Goal: Information Seeking & Learning: Understand process/instructions

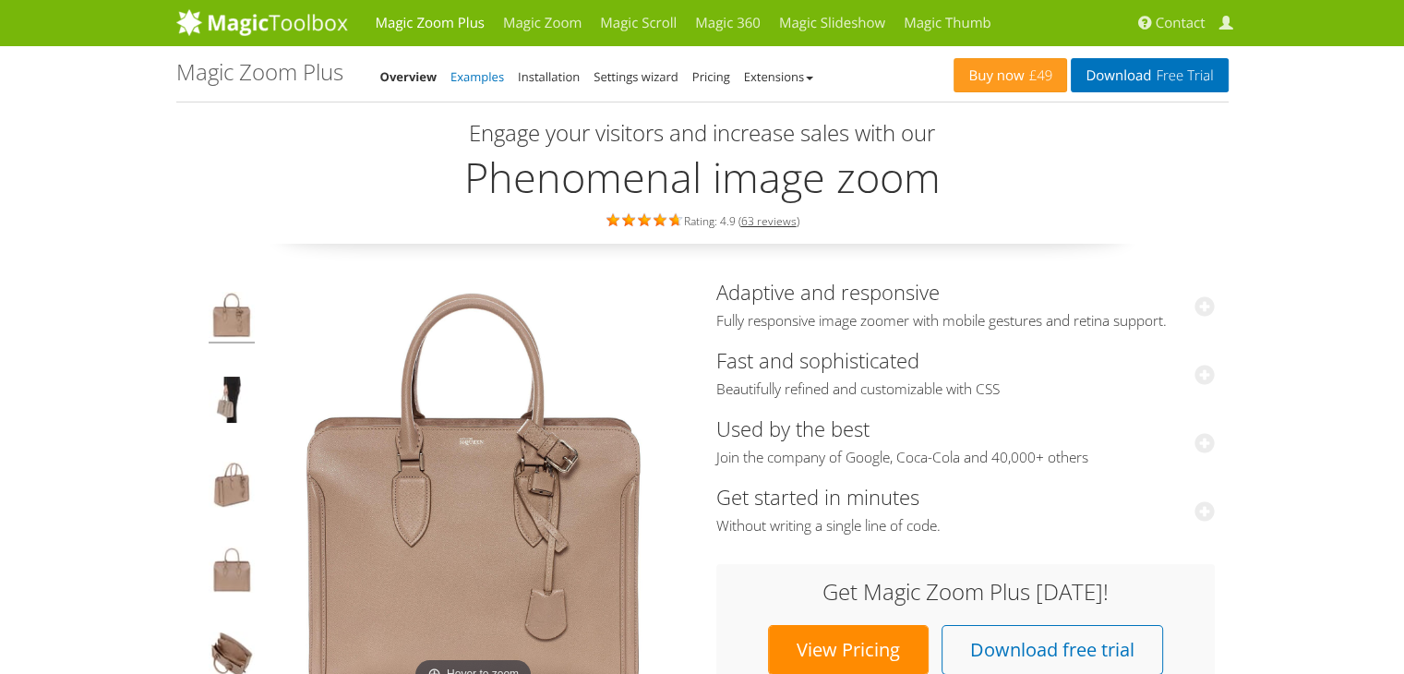
click at [479, 83] on link "Examples" at bounding box center [477, 76] width 54 height 17
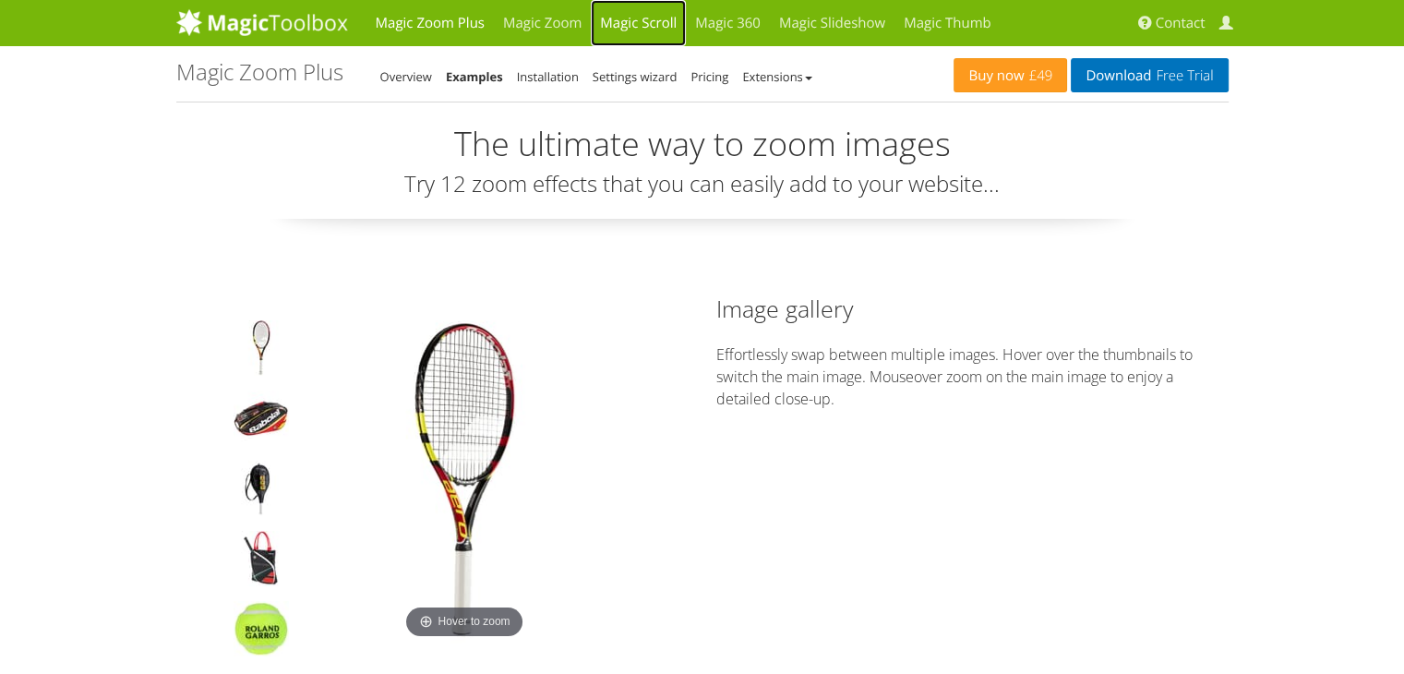
click at [662, 30] on link "Magic Scroll" at bounding box center [638, 23] width 95 height 46
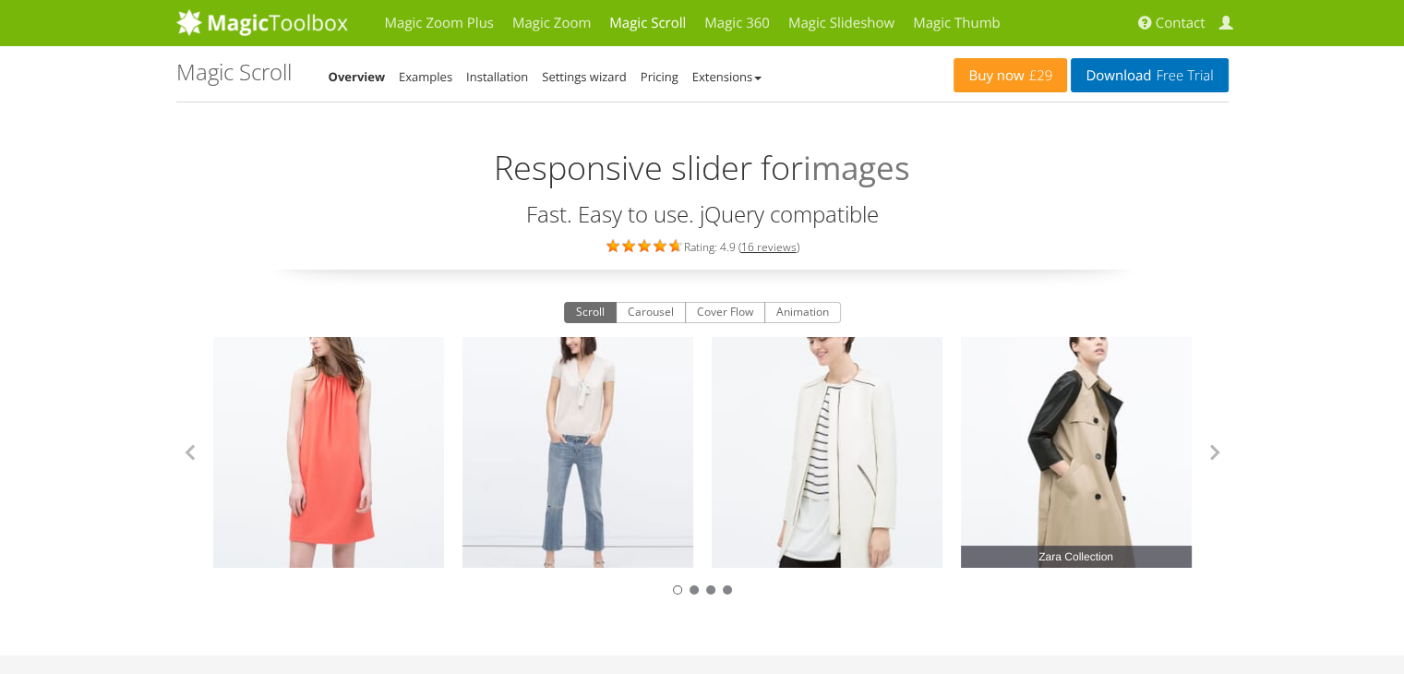
scroll to position [92, 0]
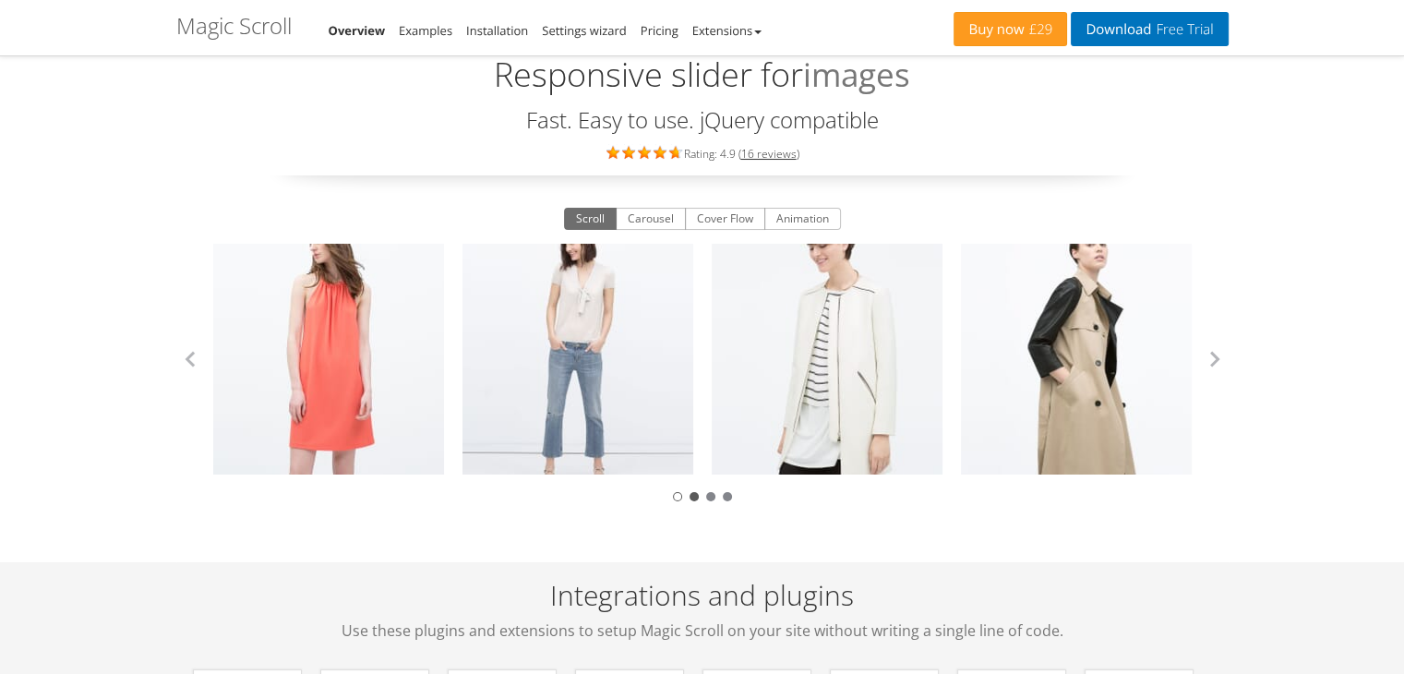
click at [692, 497] on div at bounding box center [693, 496] width 9 height 9
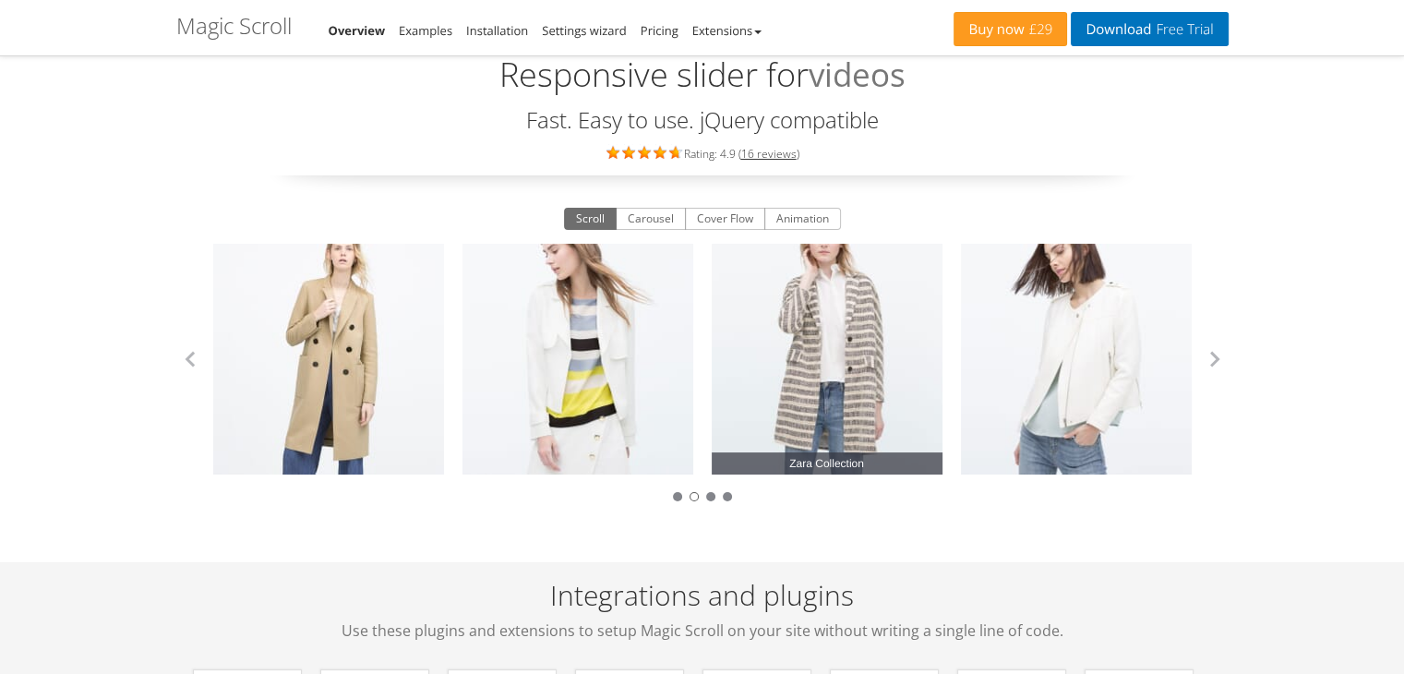
click at [803, 361] on link "Zara Collection" at bounding box center [827, 359] width 231 height 231
click at [826, 473] on span "Zara Collection" at bounding box center [827, 463] width 231 height 22
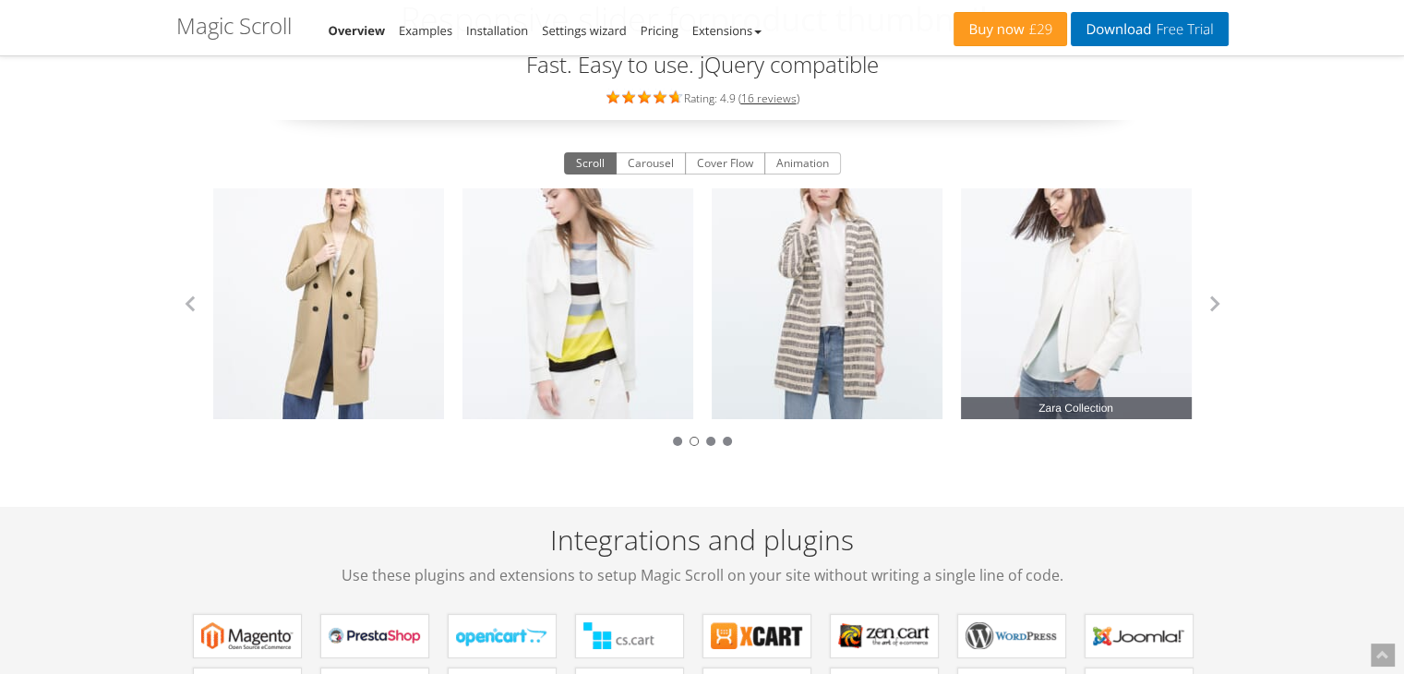
scroll to position [0, 0]
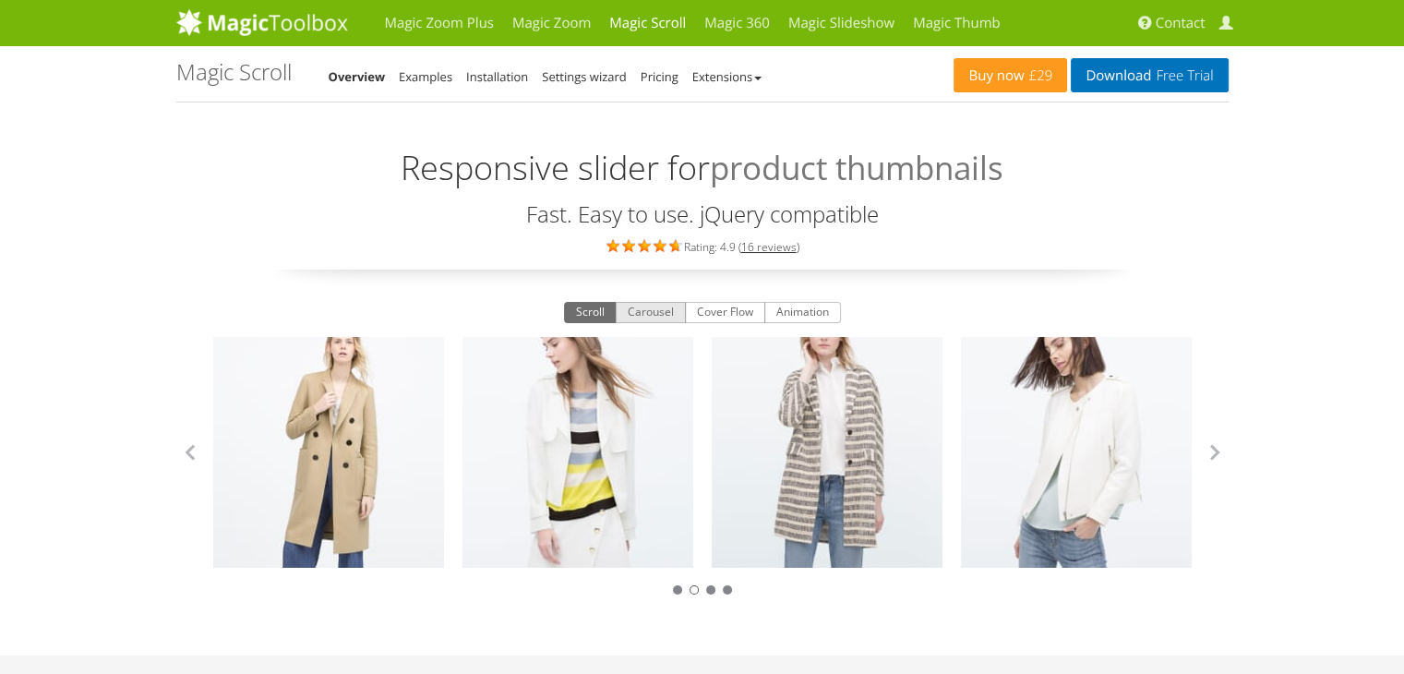
click at [656, 307] on button "Carousel" at bounding box center [651, 313] width 70 height 22
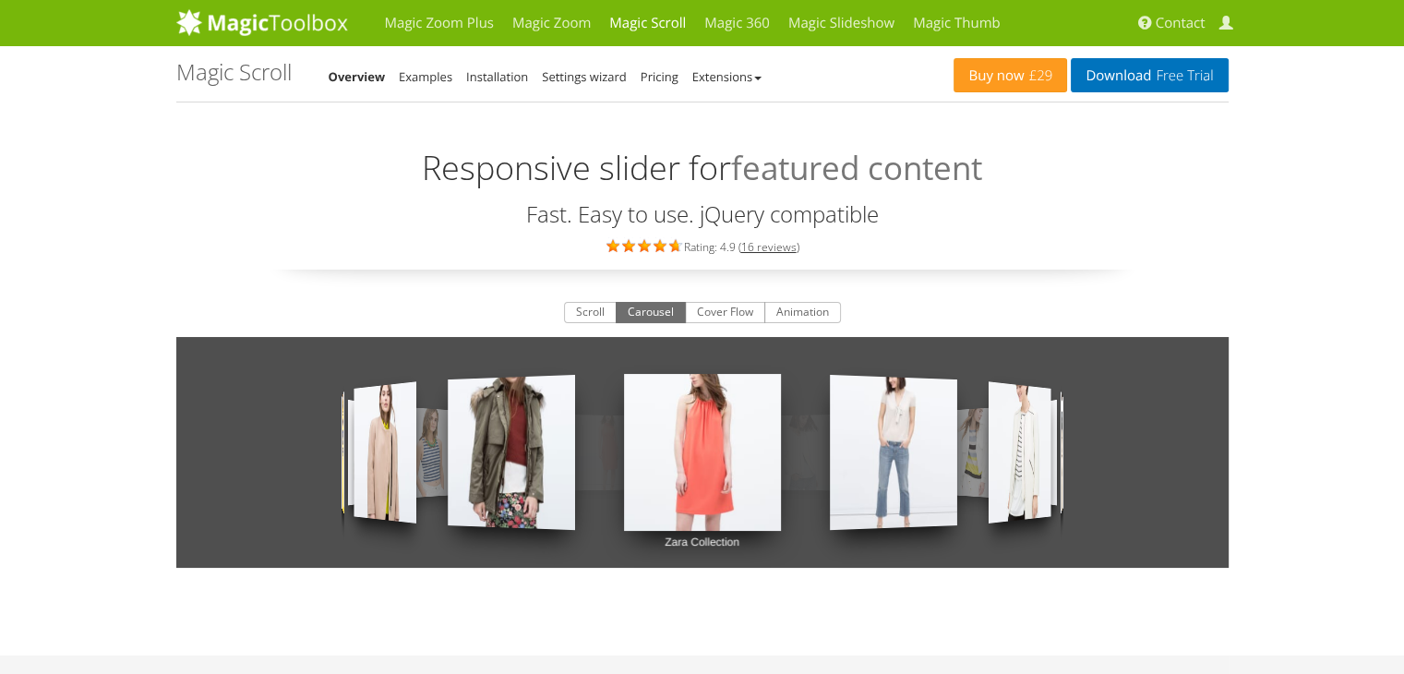
click at [726, 322] on div "Scroll Carousel Cover Flow Animation Zara Collection Zara Collection Zara Colle…" at bounding box center [702, 449] width 1052 height 304
click at [735, 315] on button "Cover Flow" at bounding box center [725, 313] width 80 height 22
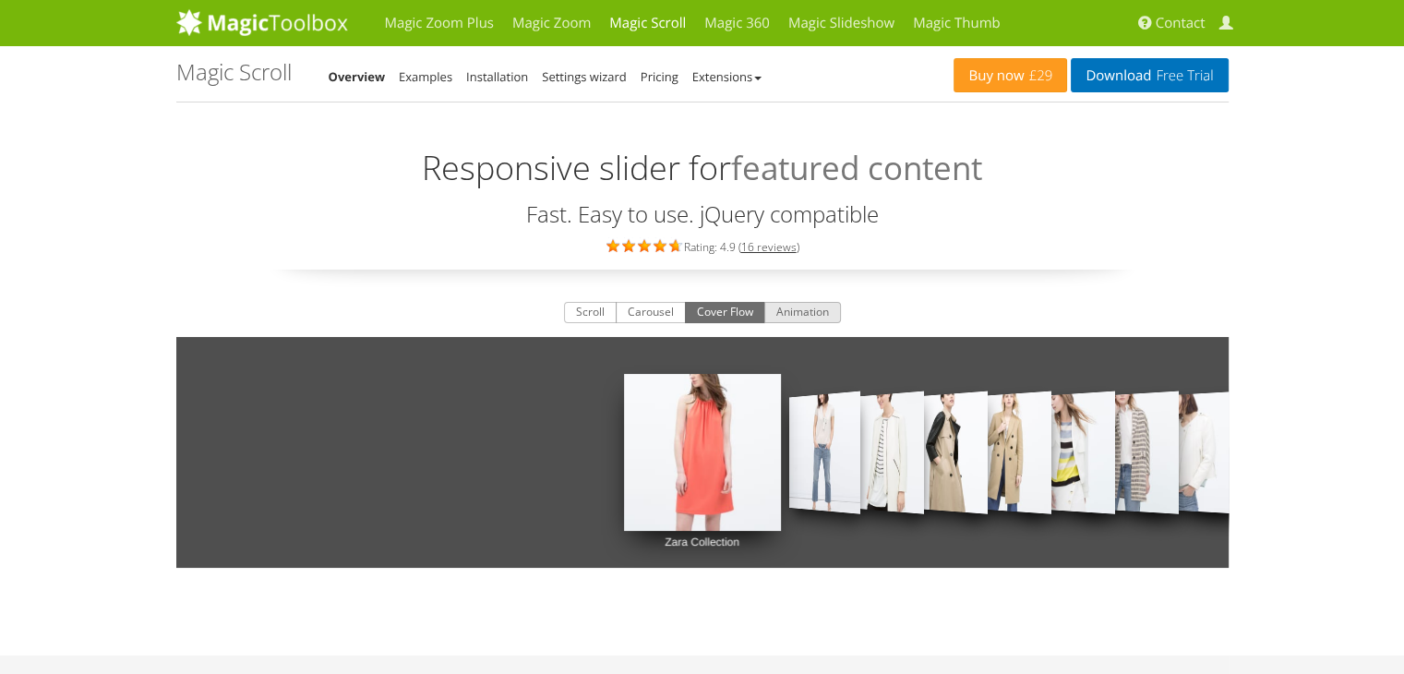
click at [797, 307] on button "Animation" at bounding box center [802, 313] width 77 height 22
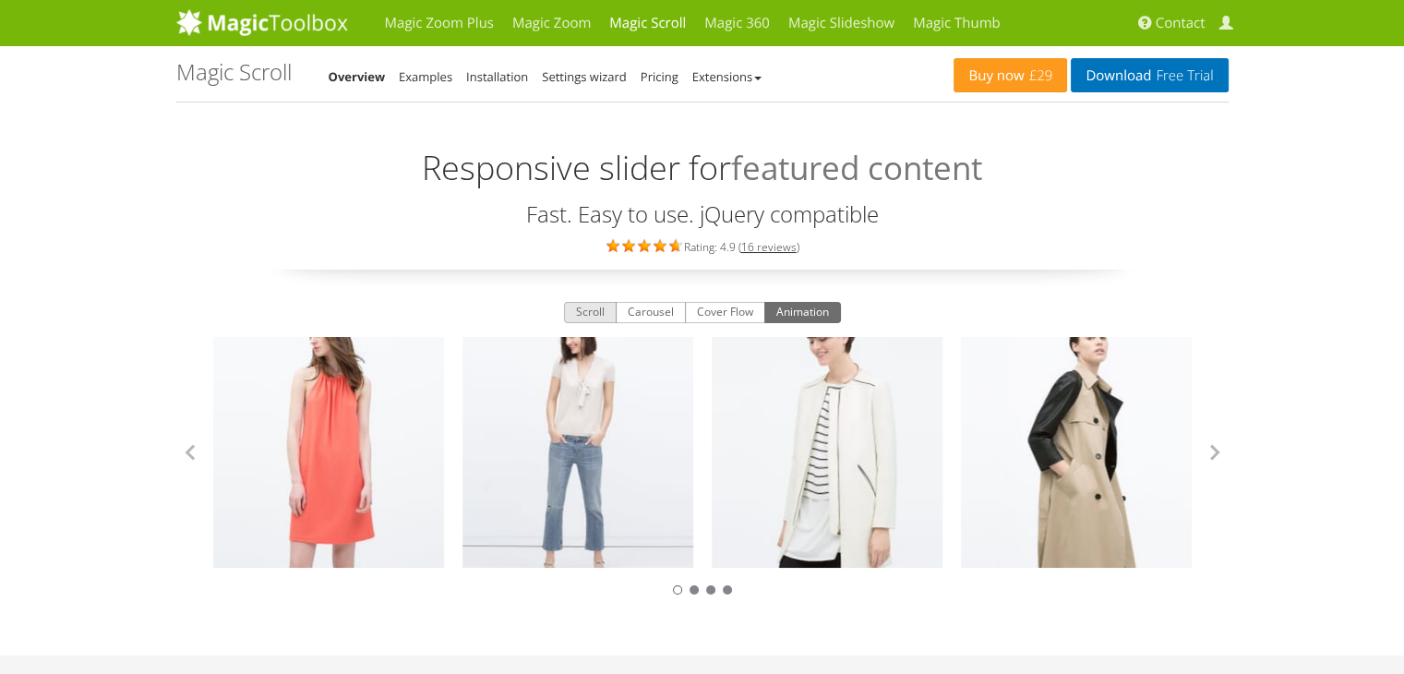
click at [587, 311] on button "Scroll" at bounding box center [590, 313] width 53 height 22
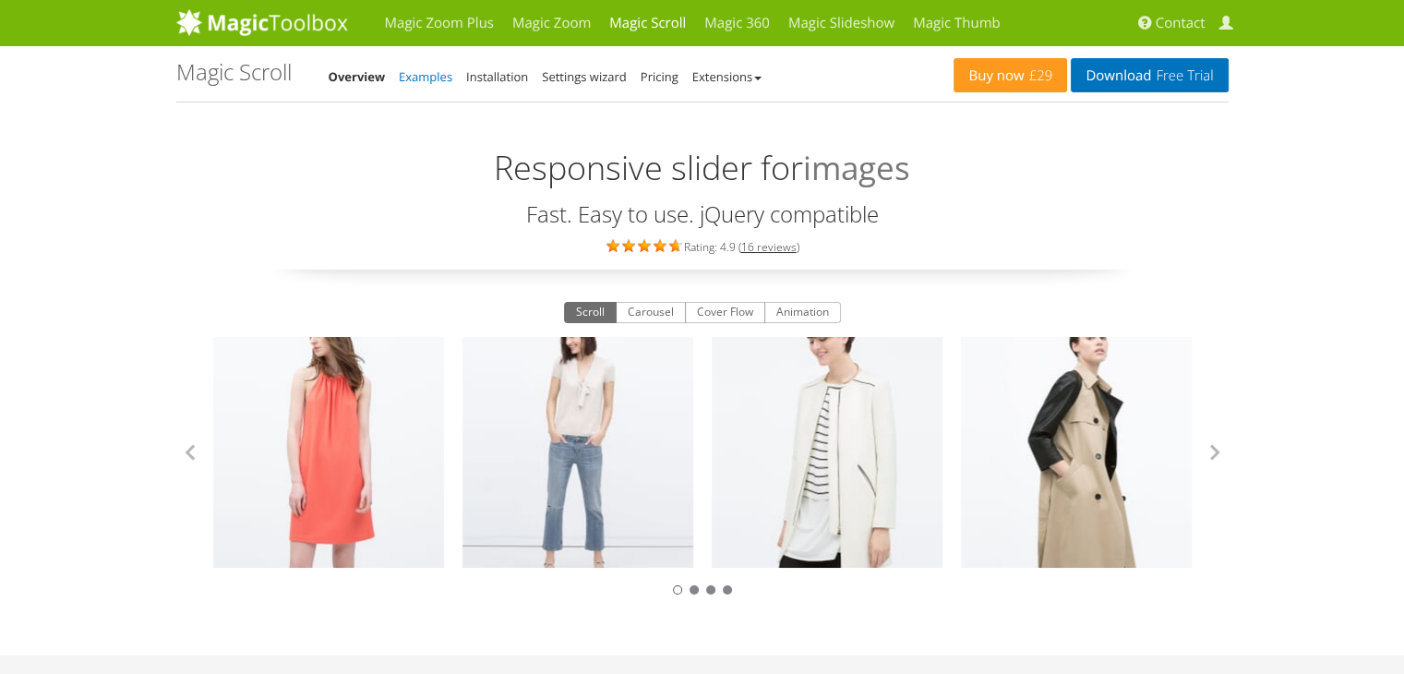
click at [446, 84] on link "Examples" at bounding box center [426, 76] width 54 height 17
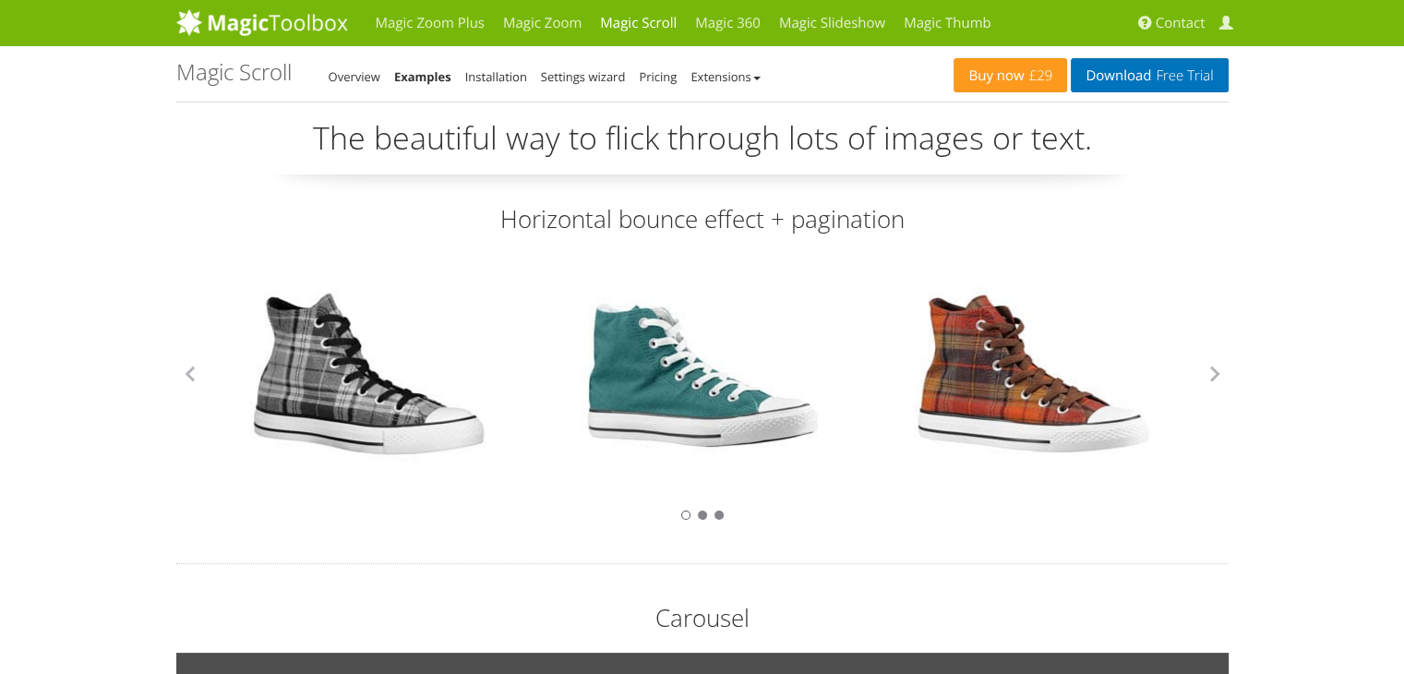
click at [718, 403] on link at bounding box center [701, 374] width 240 height 240
click at [833, 18] on link "Magic Slideshow" at bounding box center [832, 23] width 125 height 46
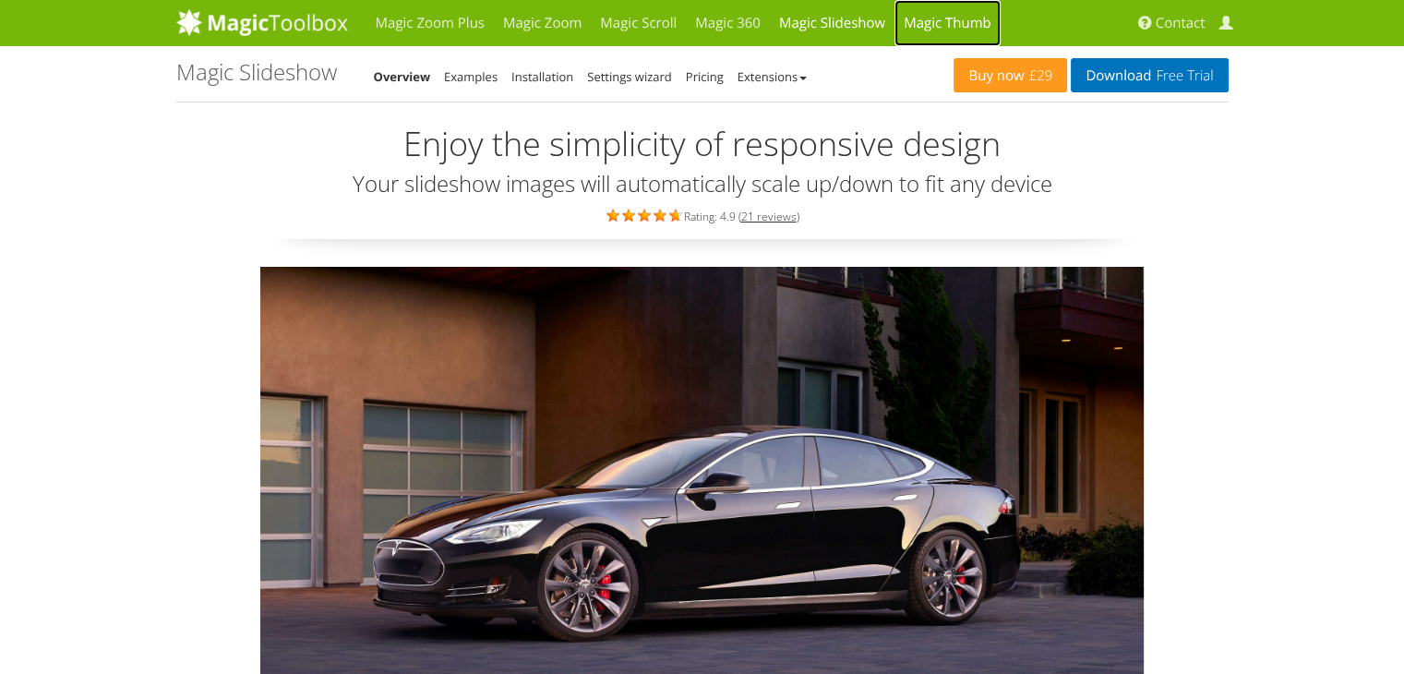
click at [931, 29] on link "Magic Thumb" at bounding box center [947, 23] width 106 height 46
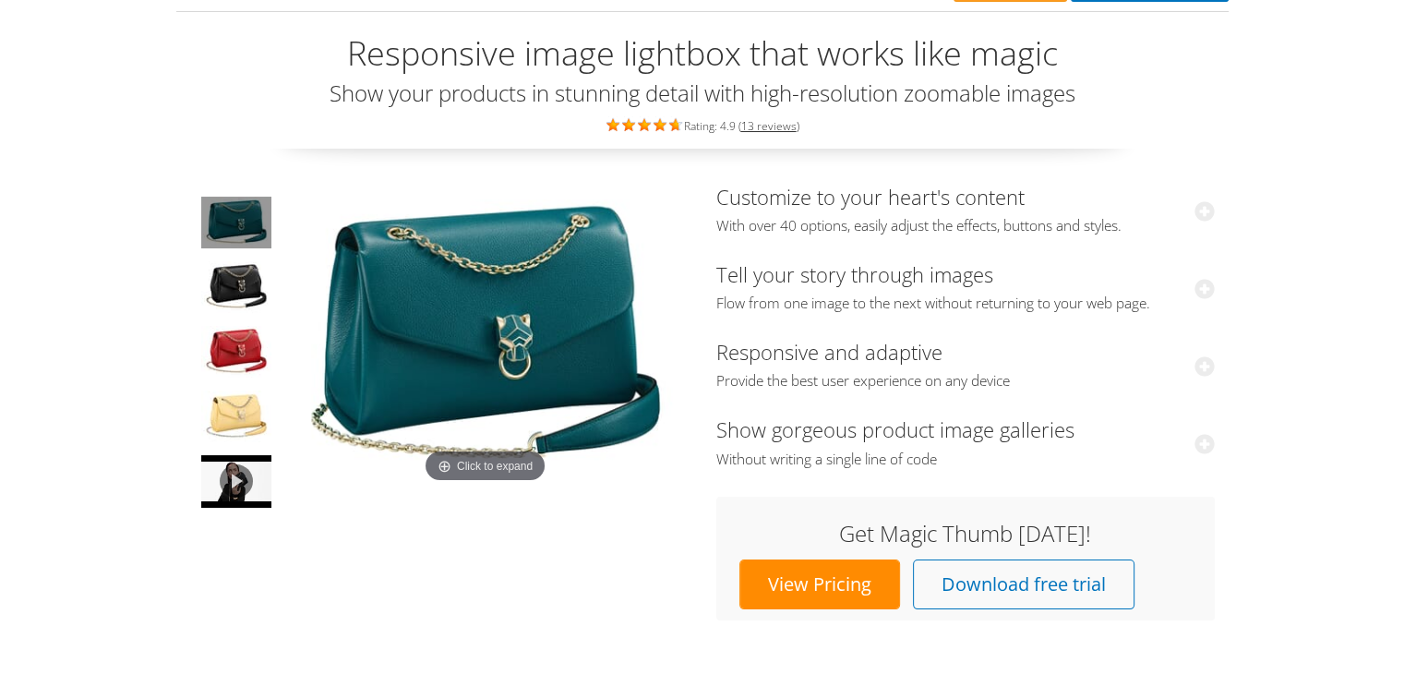
scroll to position [185, 0]
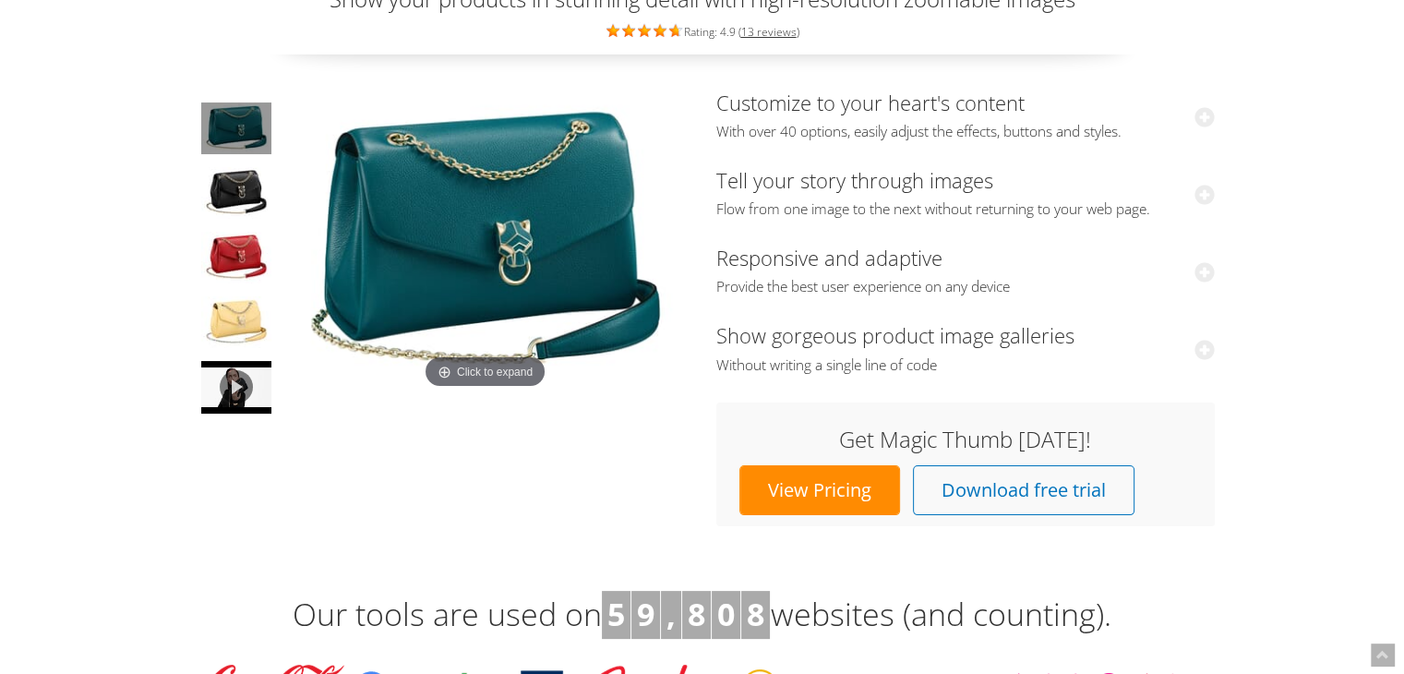
click at [541, 302] on img at bounding box center [485, 242] width 406 height 303
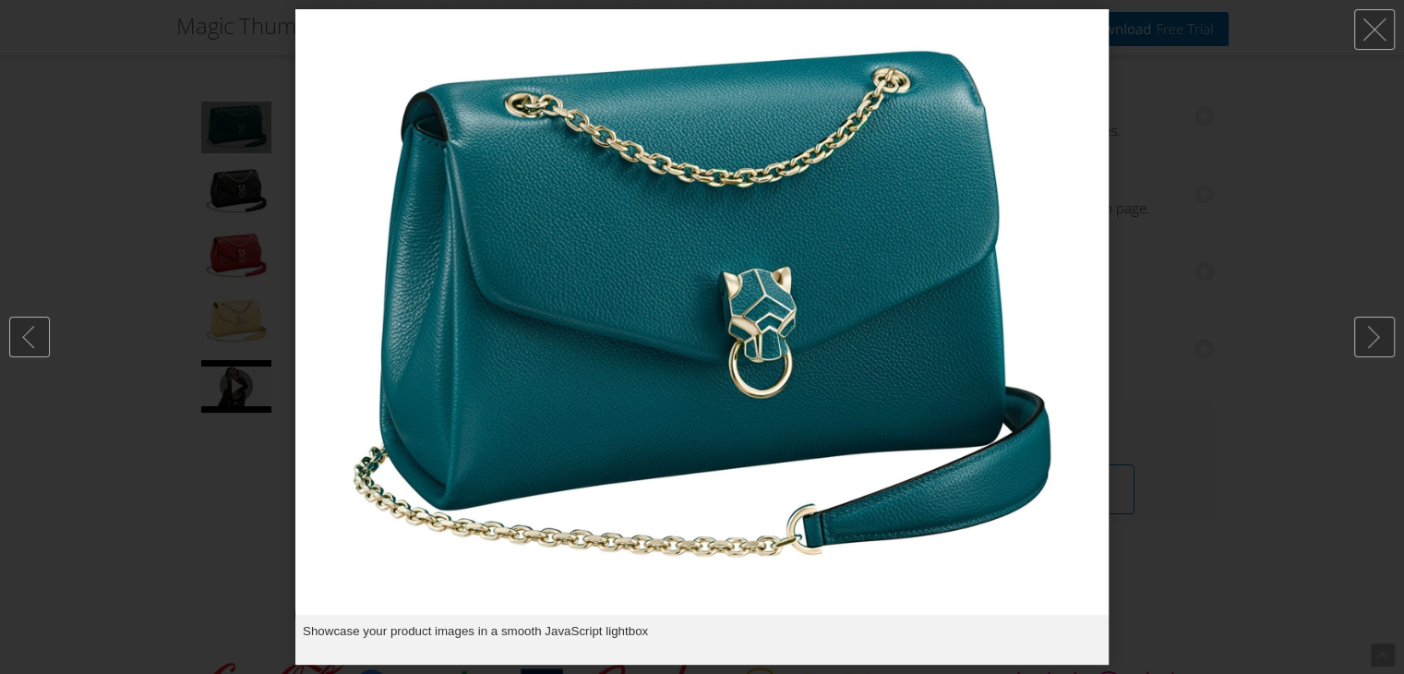
click at [1171, 310] on div at bounding box center [702, 337] width 1404 height 674
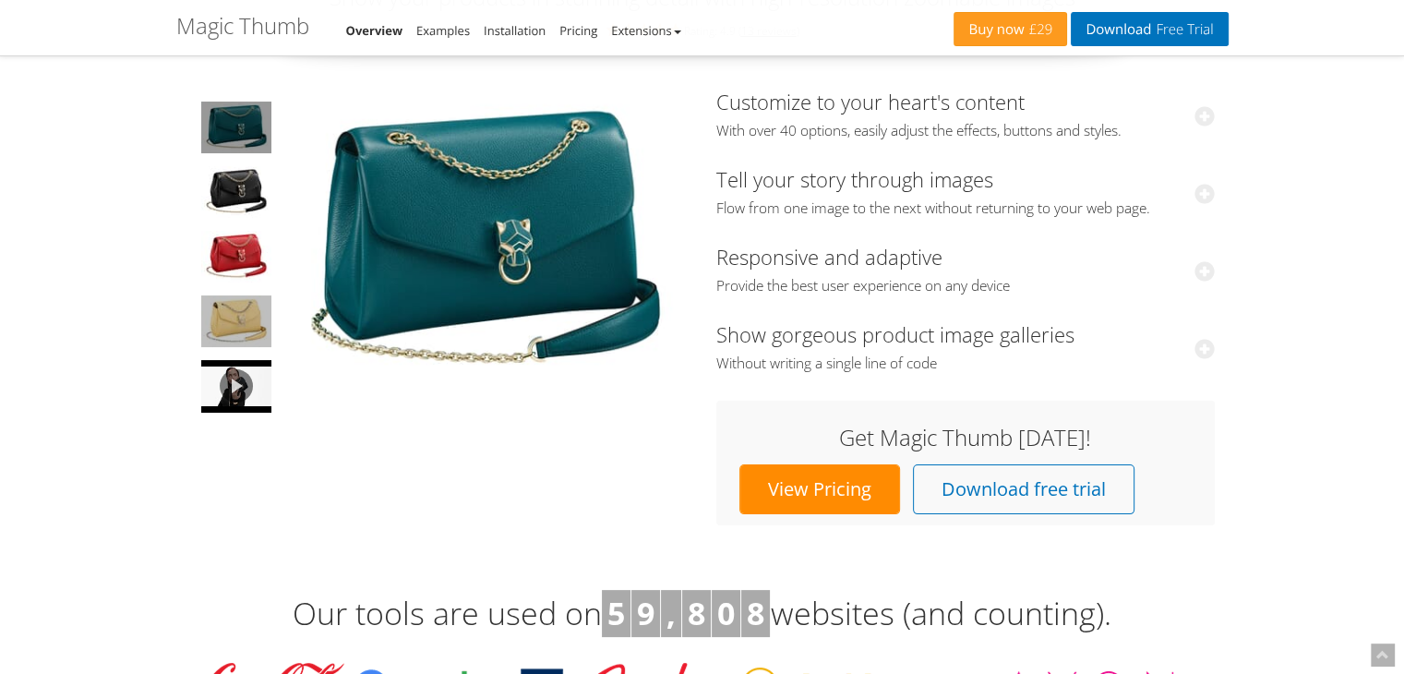
click at [207, 322] on img at bounding box center [236, 321] width 70 height 52
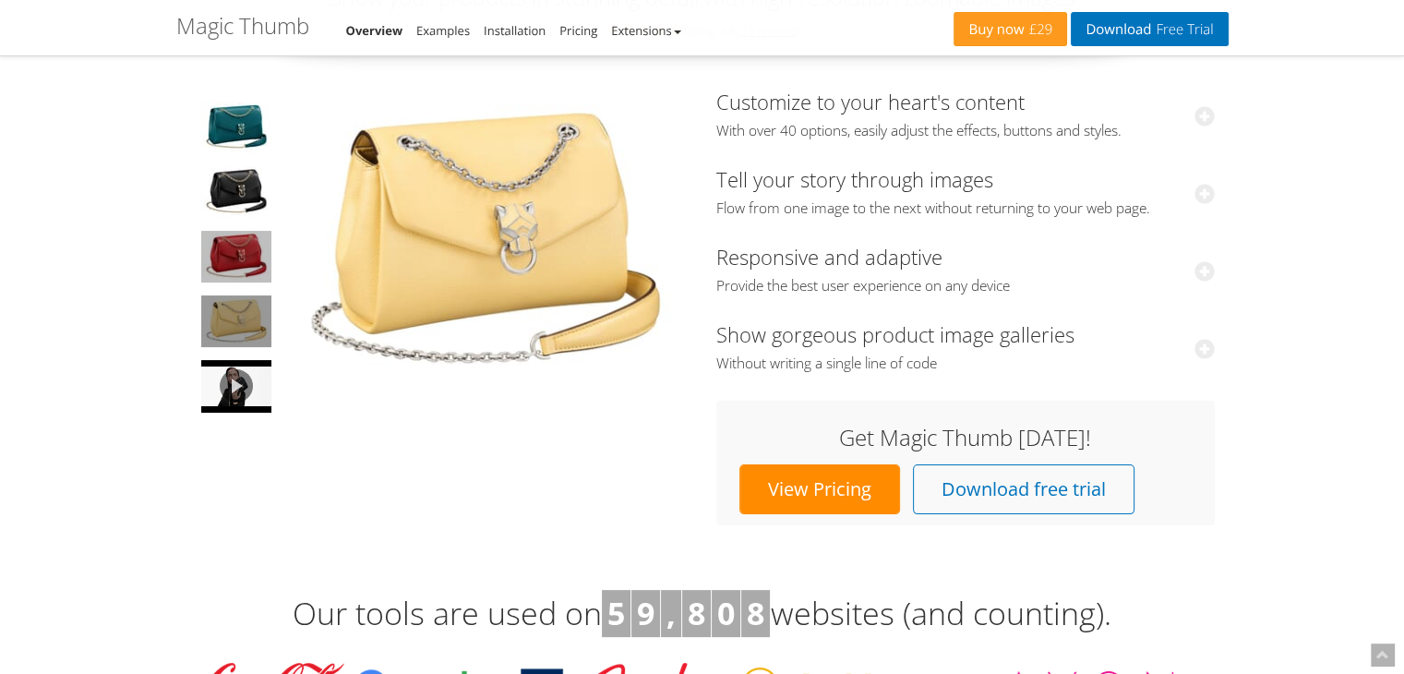
click at [261, 258] on img at bounding box center [236, 257] width 70 height 52
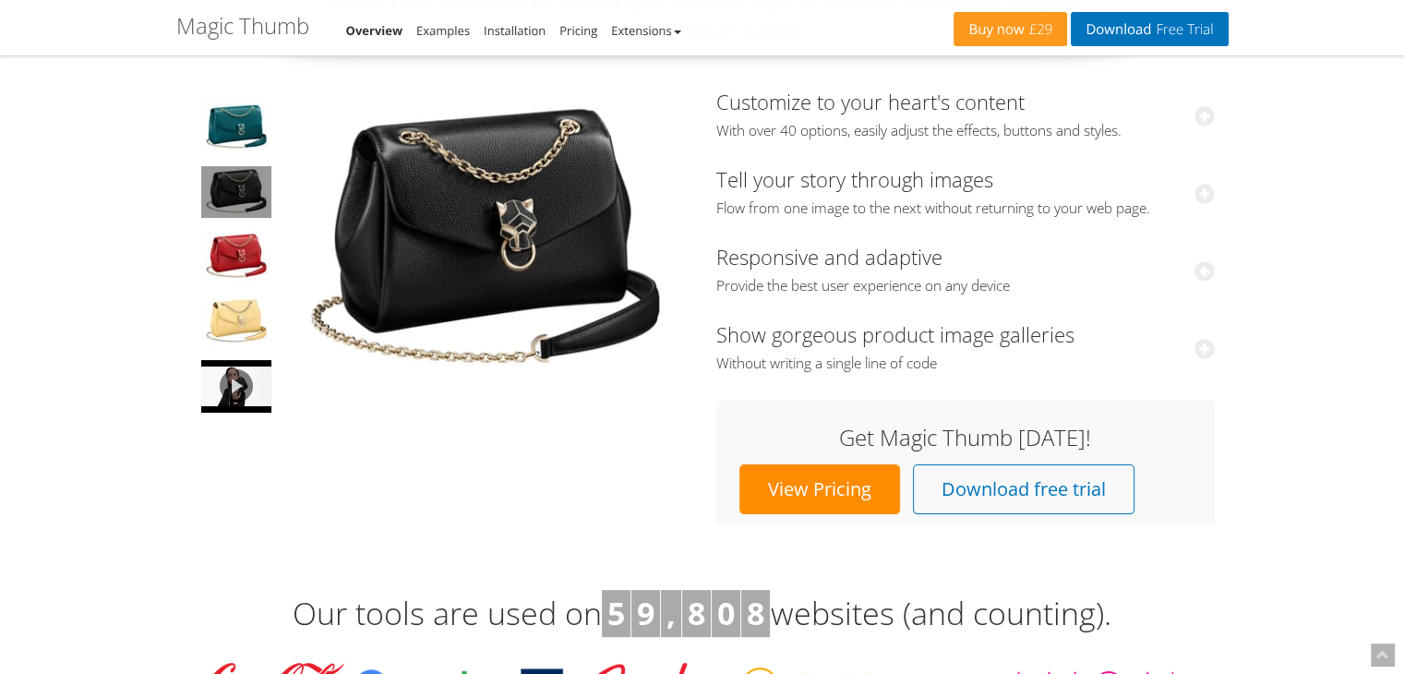
click at [261, 209] on img at bounding box center [236, 192] width 70 height 52
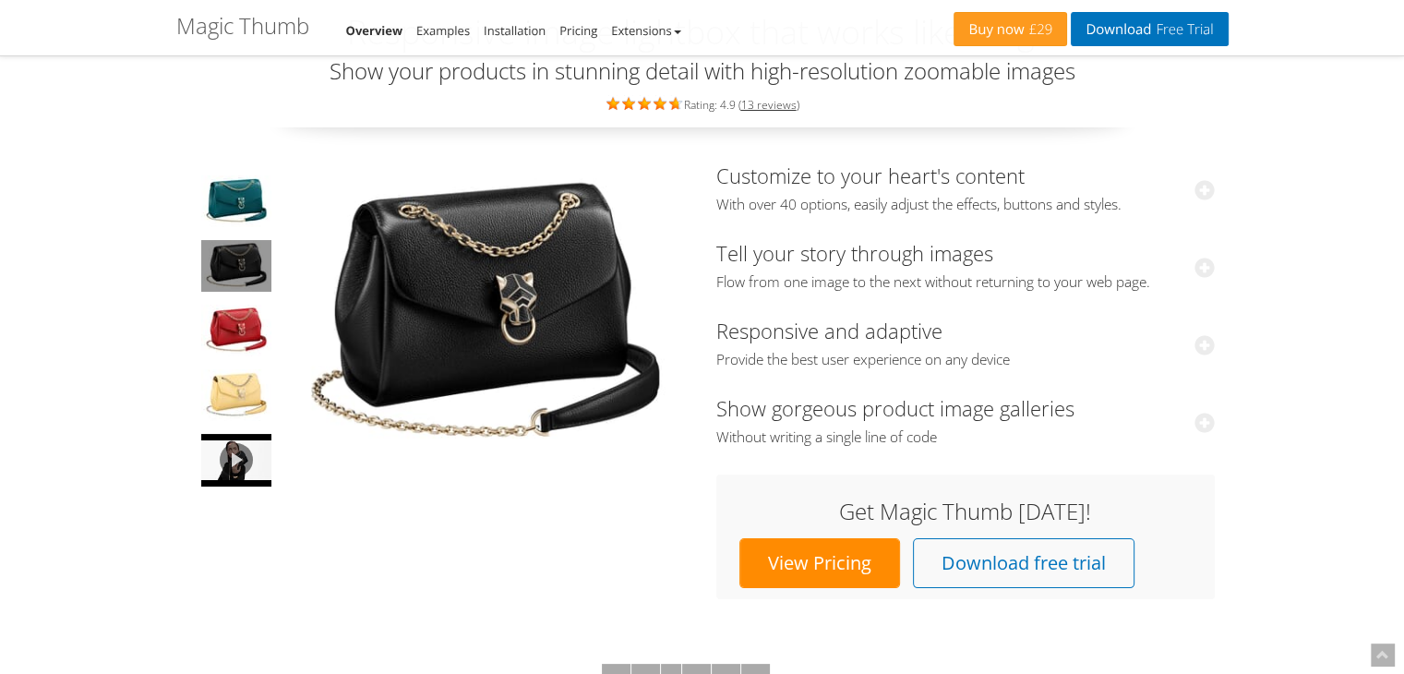
scroll to position [0, 0]
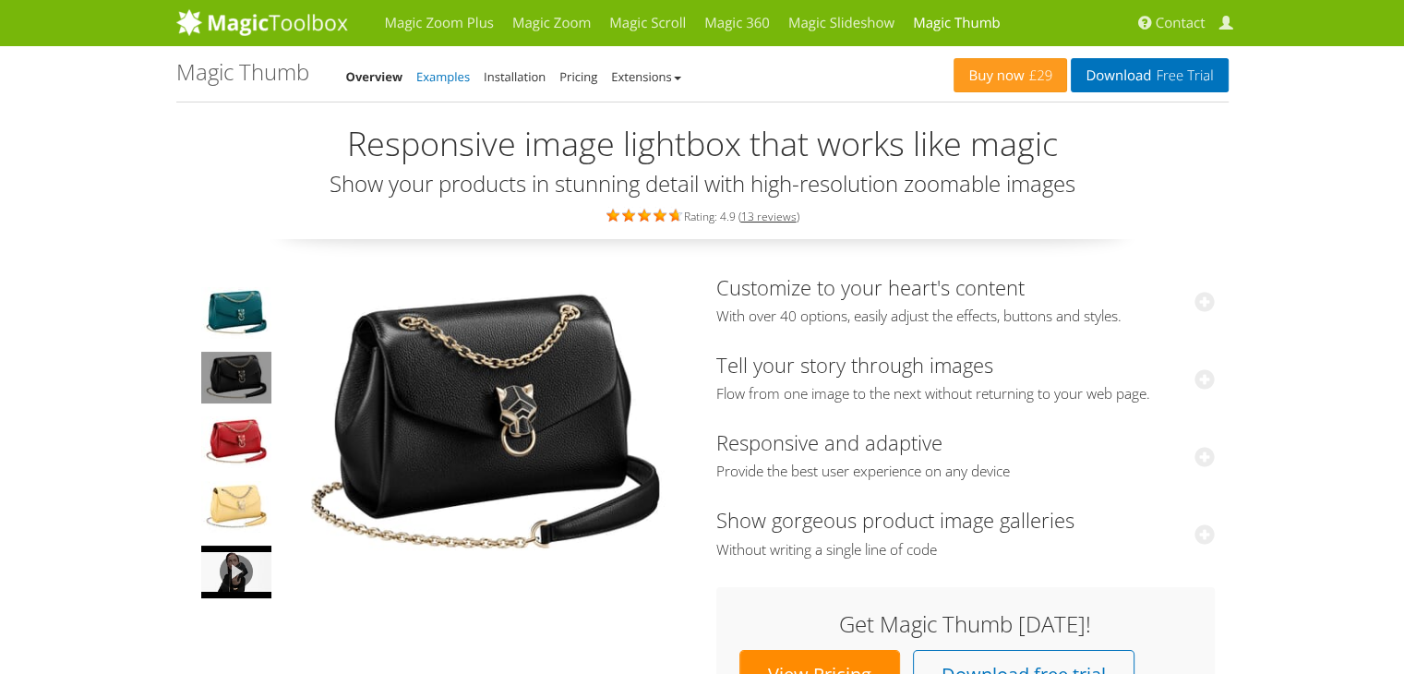
click at [441, 78] on link "Examples" at bounding box center [443, 76] width 54 height 17
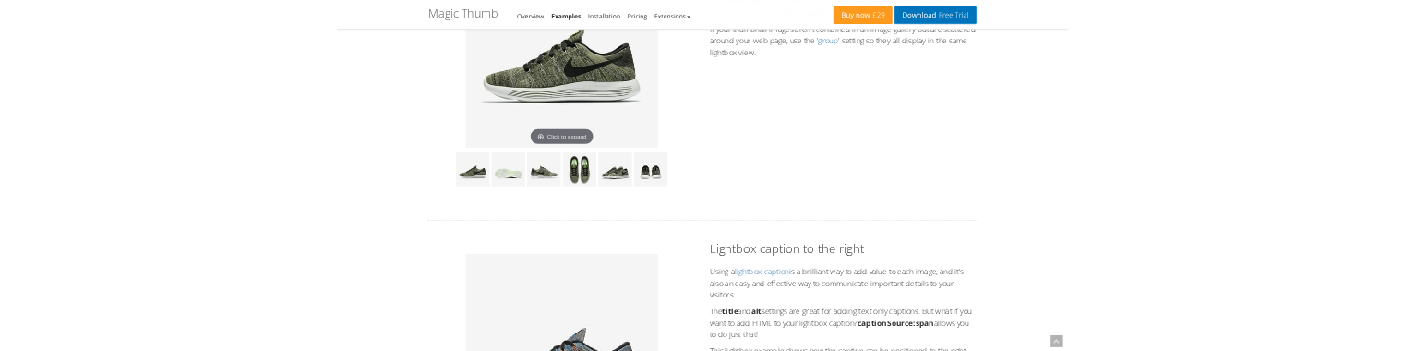
scroll to position [646, 0]
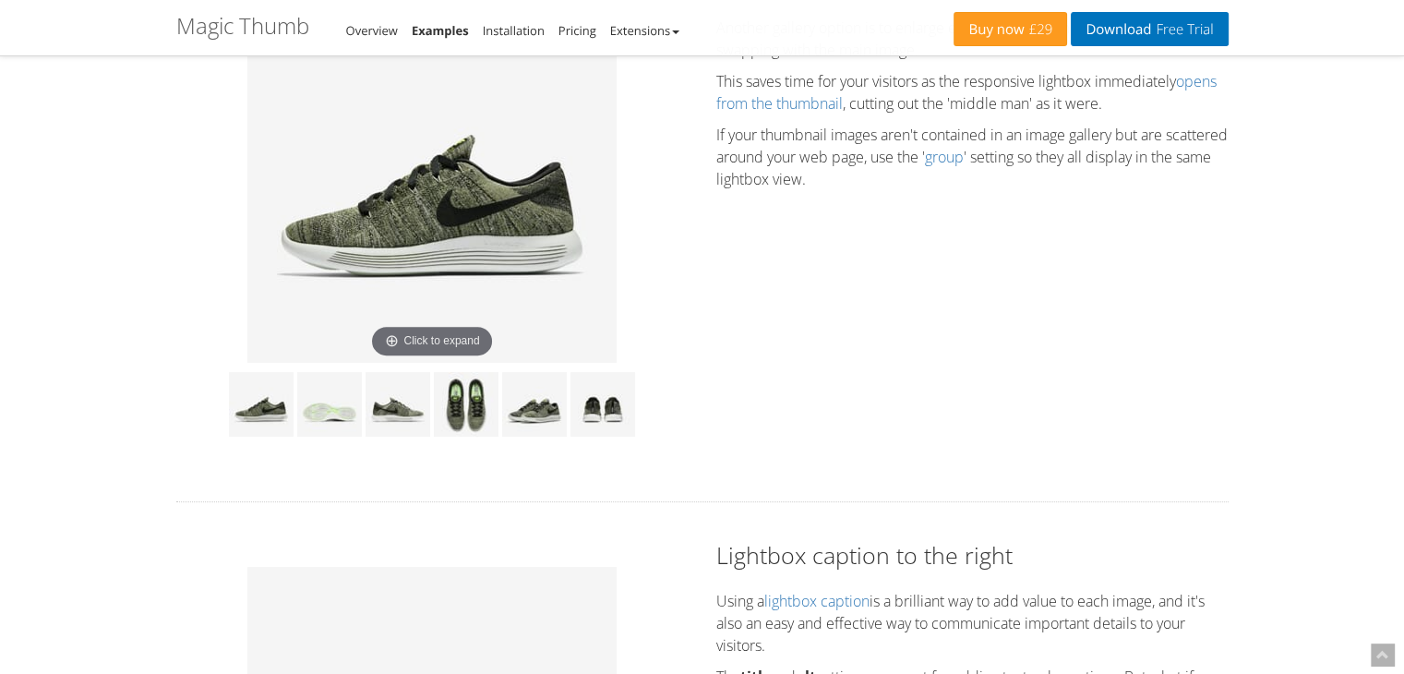
click at [509, 281] on img at bounding box center [431, 178] width 369 height 369
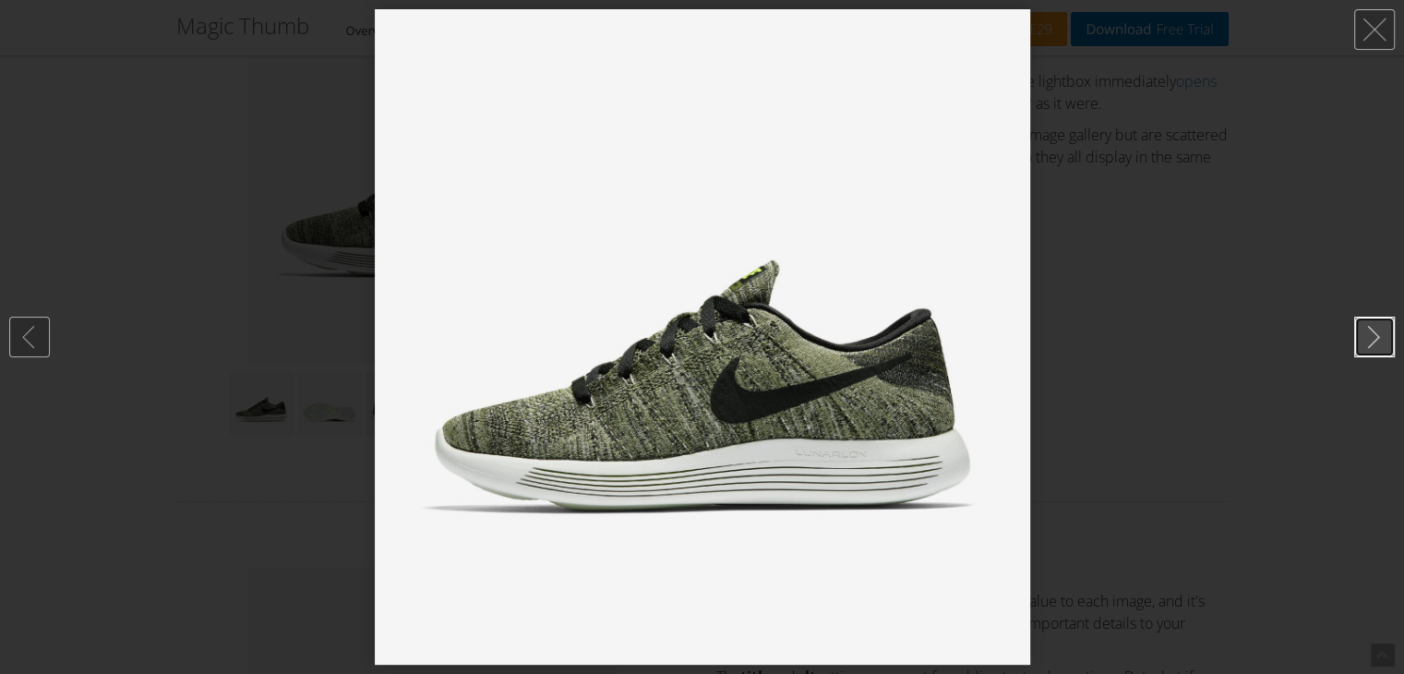
click at [1360, 337] on link at bounding box center [1374, 337] width 41 height 41
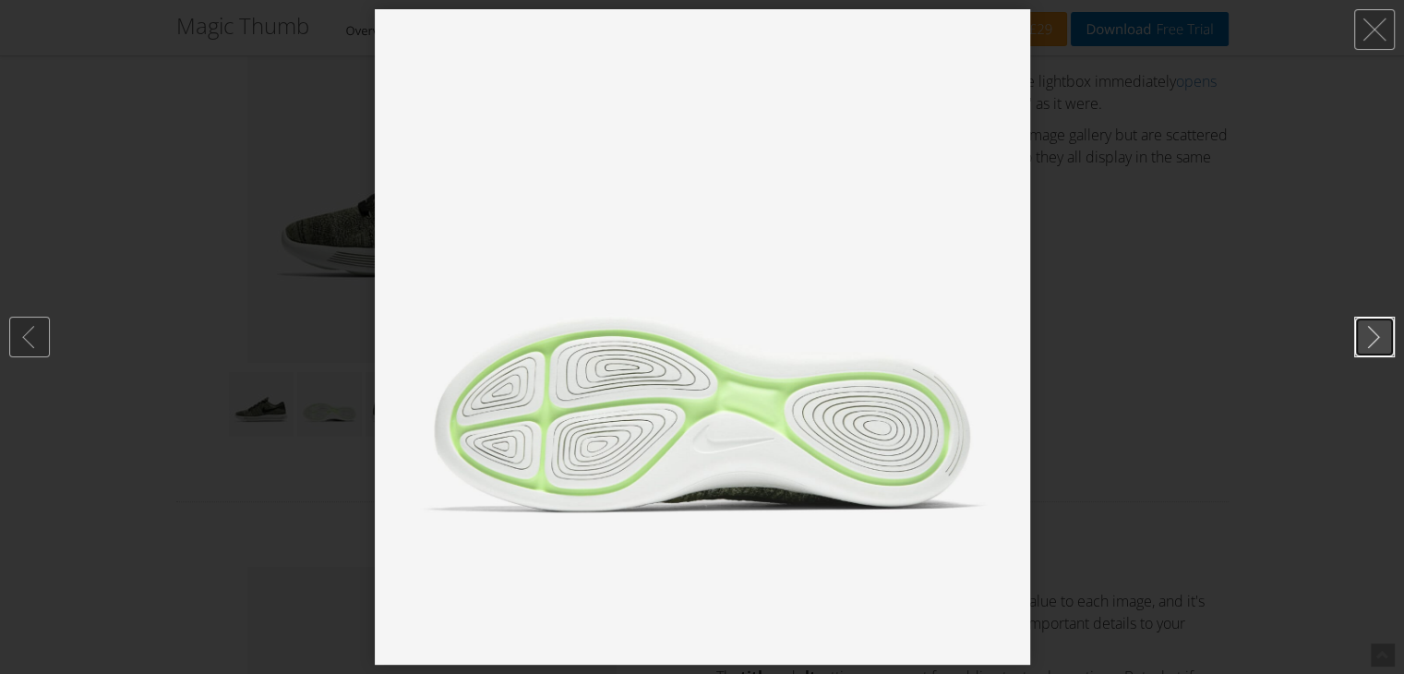
click at [1364, 344] on link at bounding box center [1374, 337] width 41 height 41
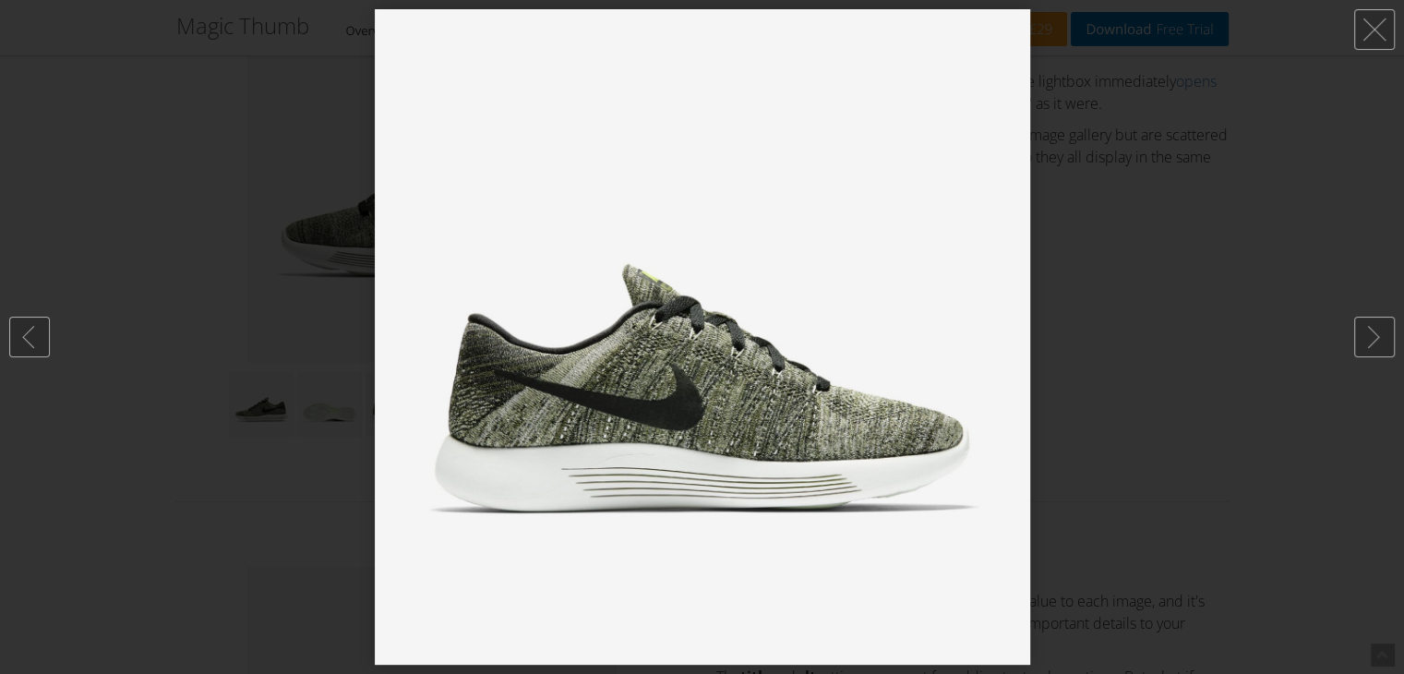
drag, startPoint x: 1148, startPoint y: 344, endPoint x: 1113, endPoint y: 344, distance: 35.1
click at [1148, 344] on div at bounding box center [702, 337] width 1404 height 674
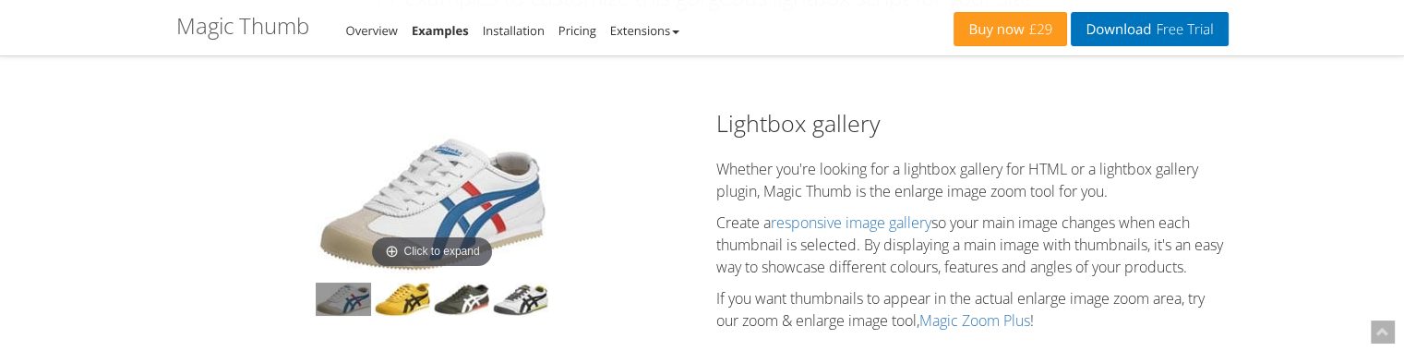
scroll to position [0, 0]
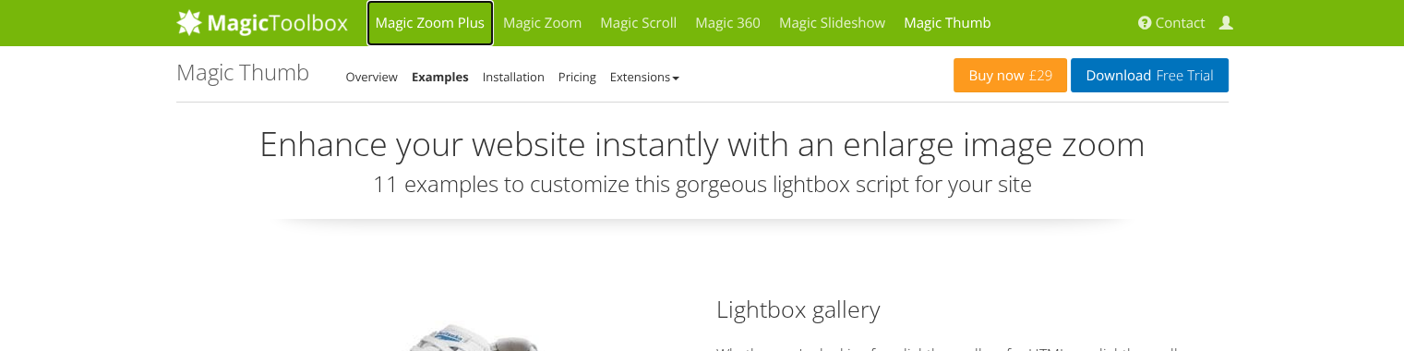
click at [440, 27] on link "Magic Zoom Plus" at bounding box center [429, 23] width 127 height 46
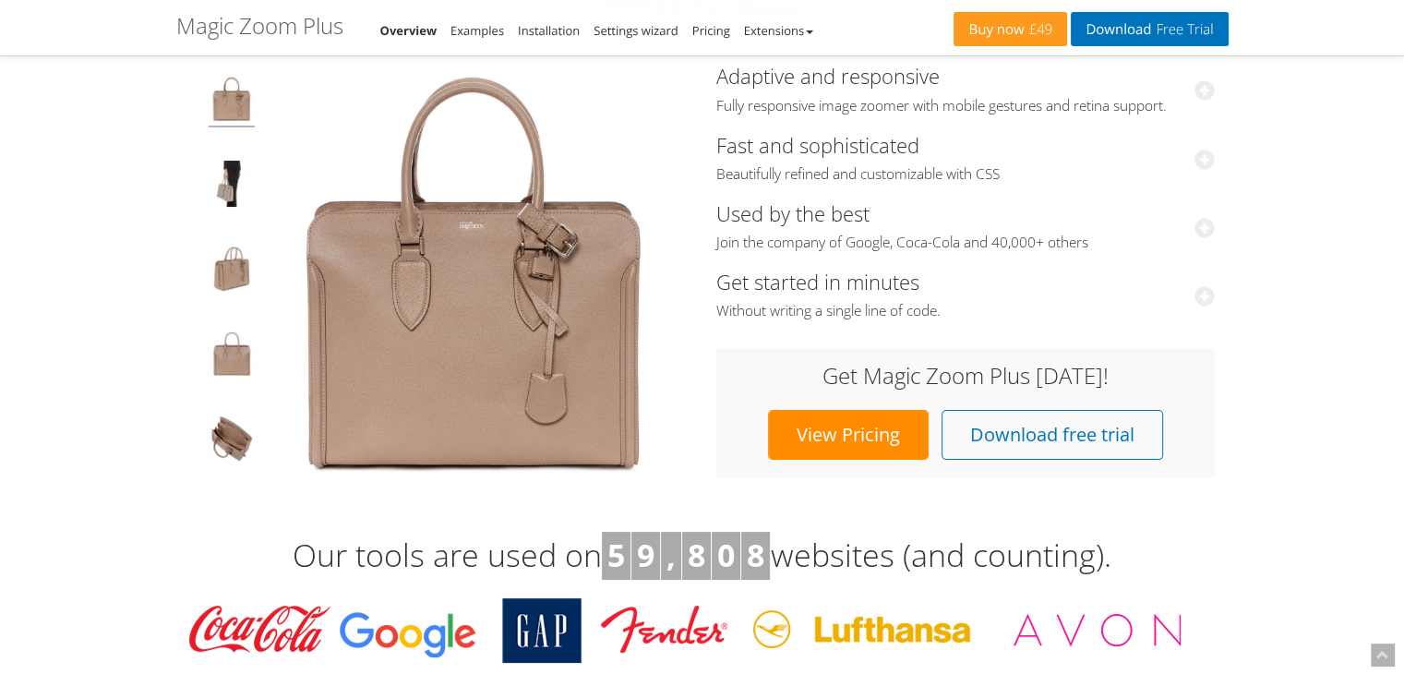
scroll to position [92, 0]
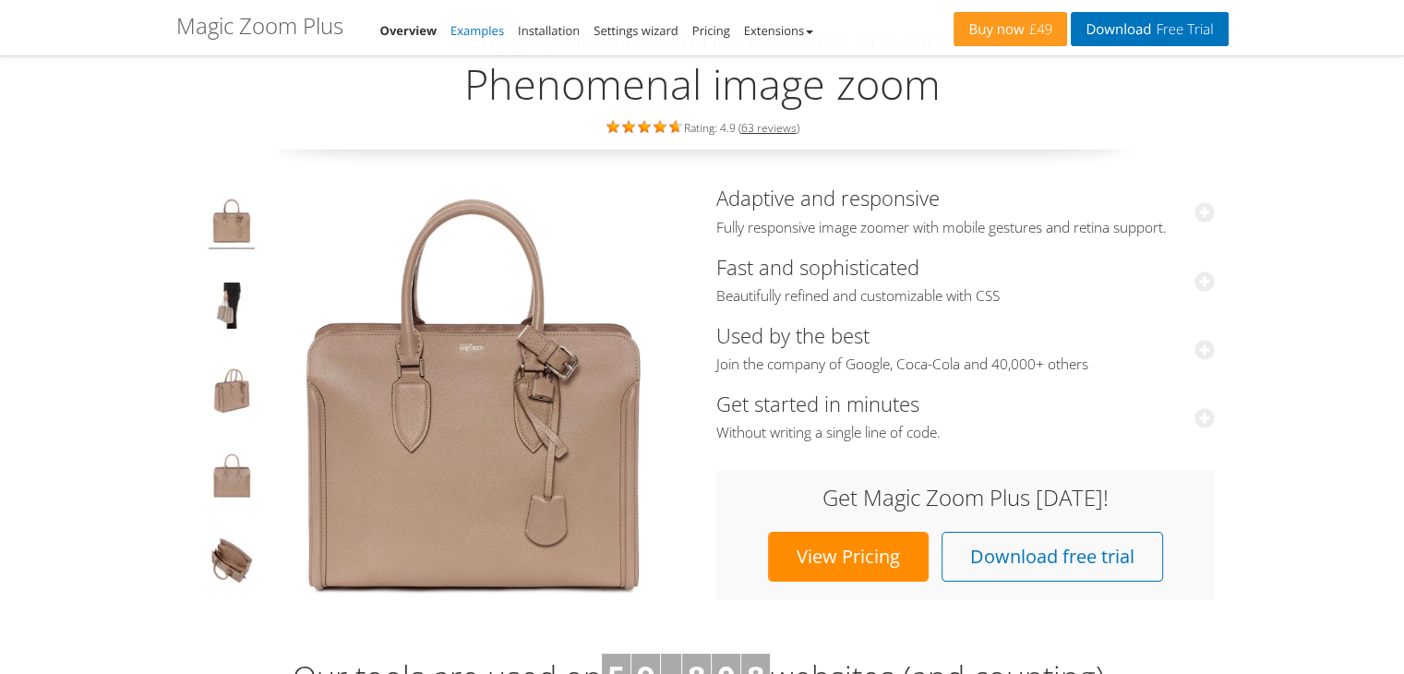
click at [492, 31] on link "Examples" at bounding box center [477, 30] width 54 height 17
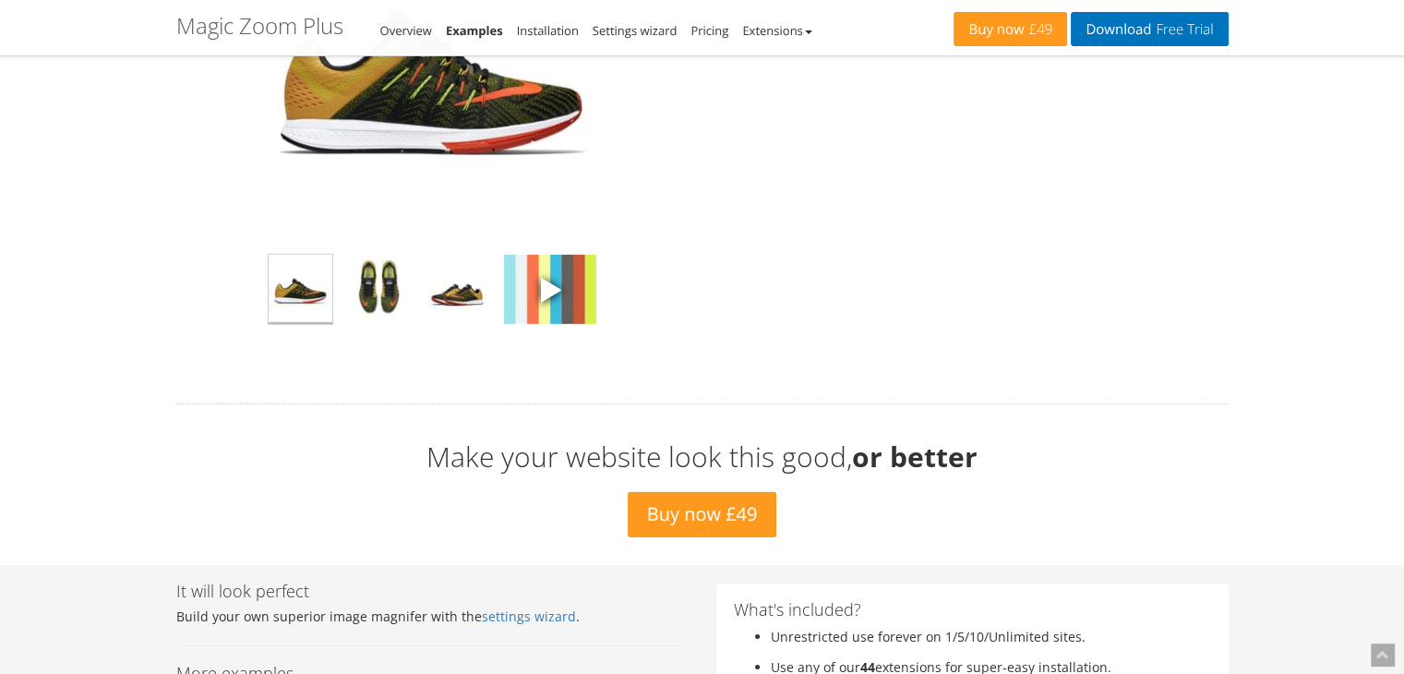
scroll to position [5722, 0]
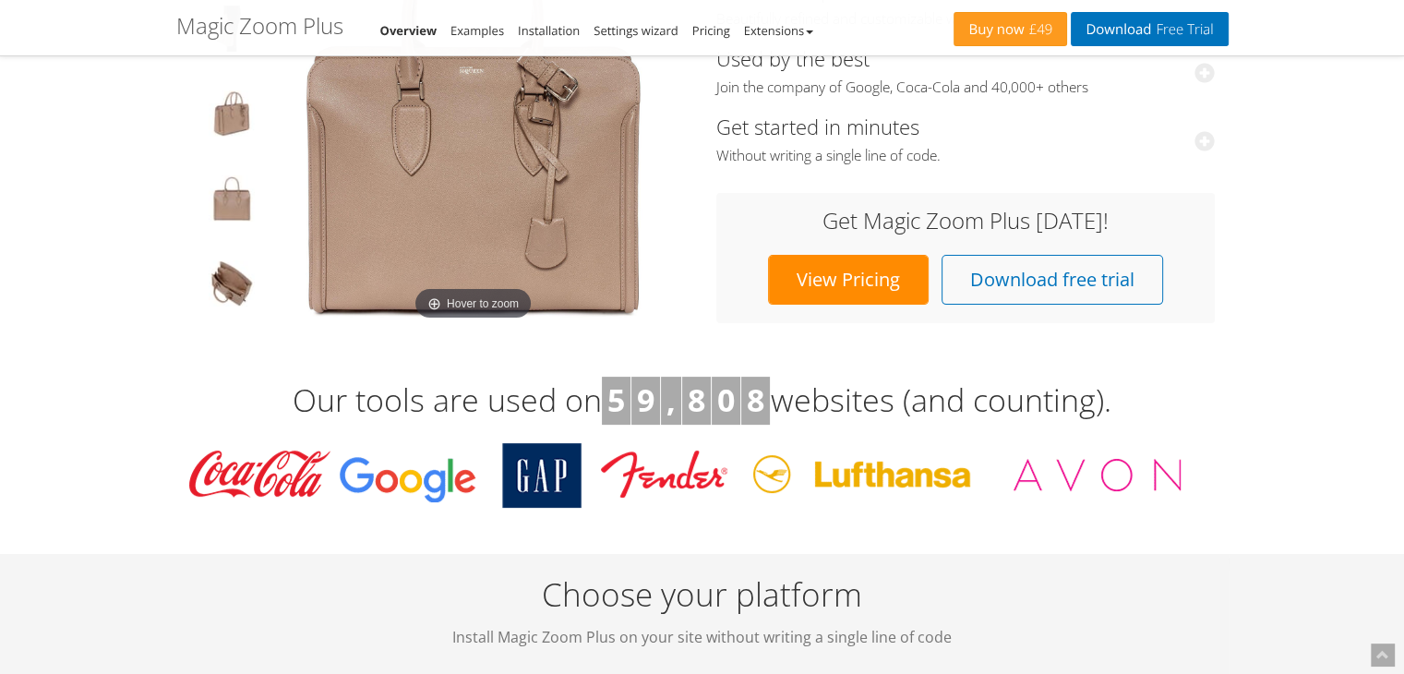
scroll to position [185, 0]
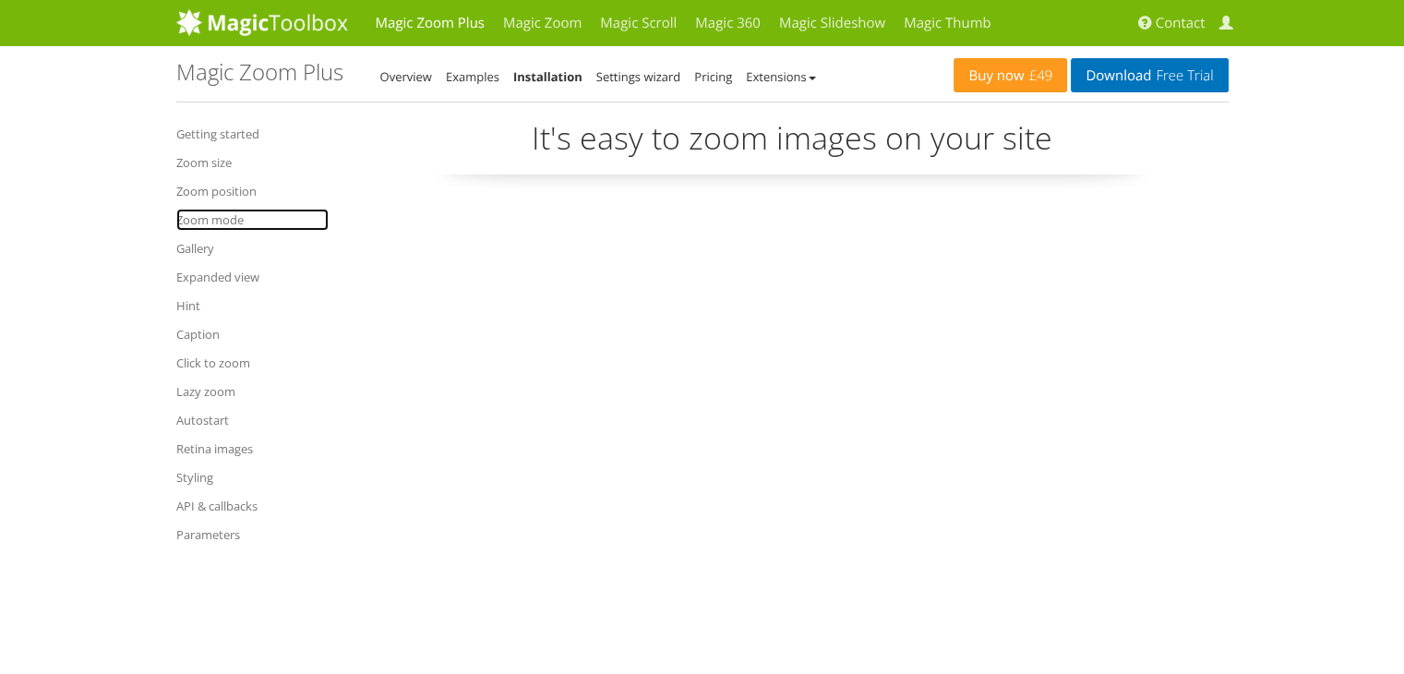
click at [237, 217] on link "Zoom mode" at bounding box center [252, 220] width 152 height 22
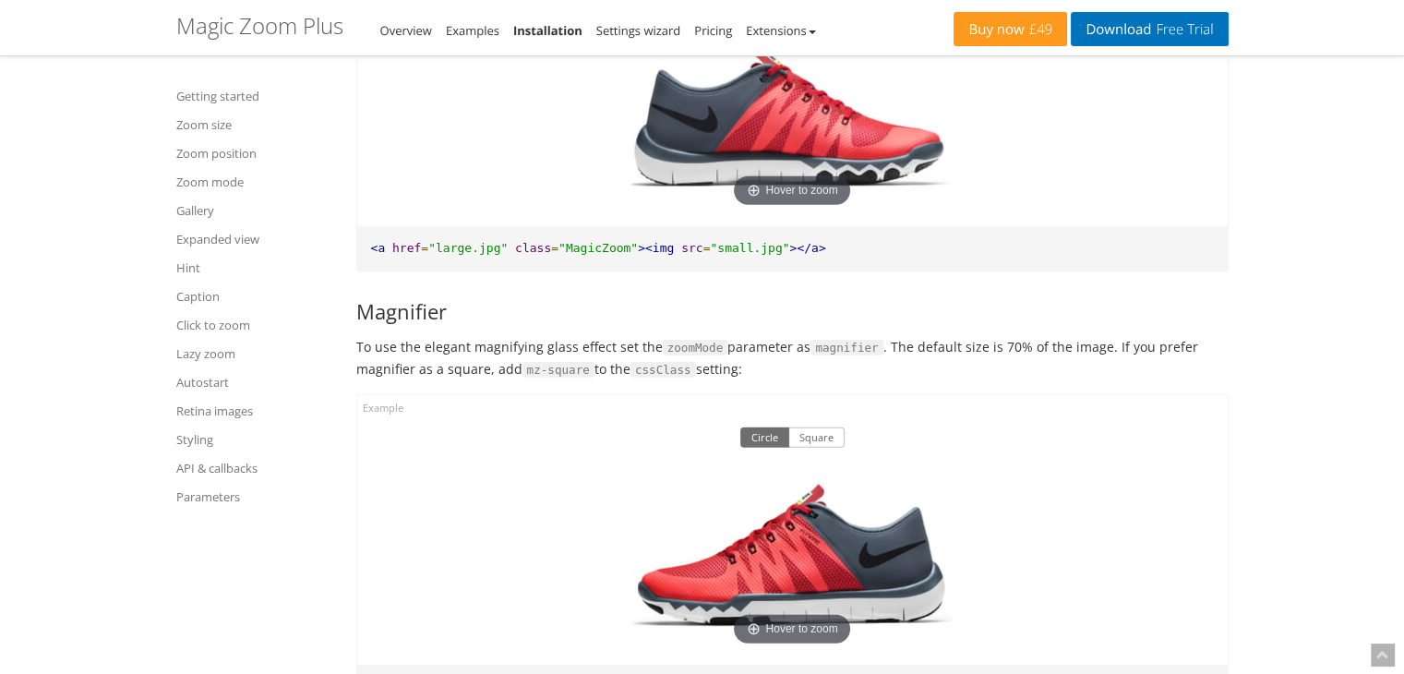
scroll to position [5325, 0]
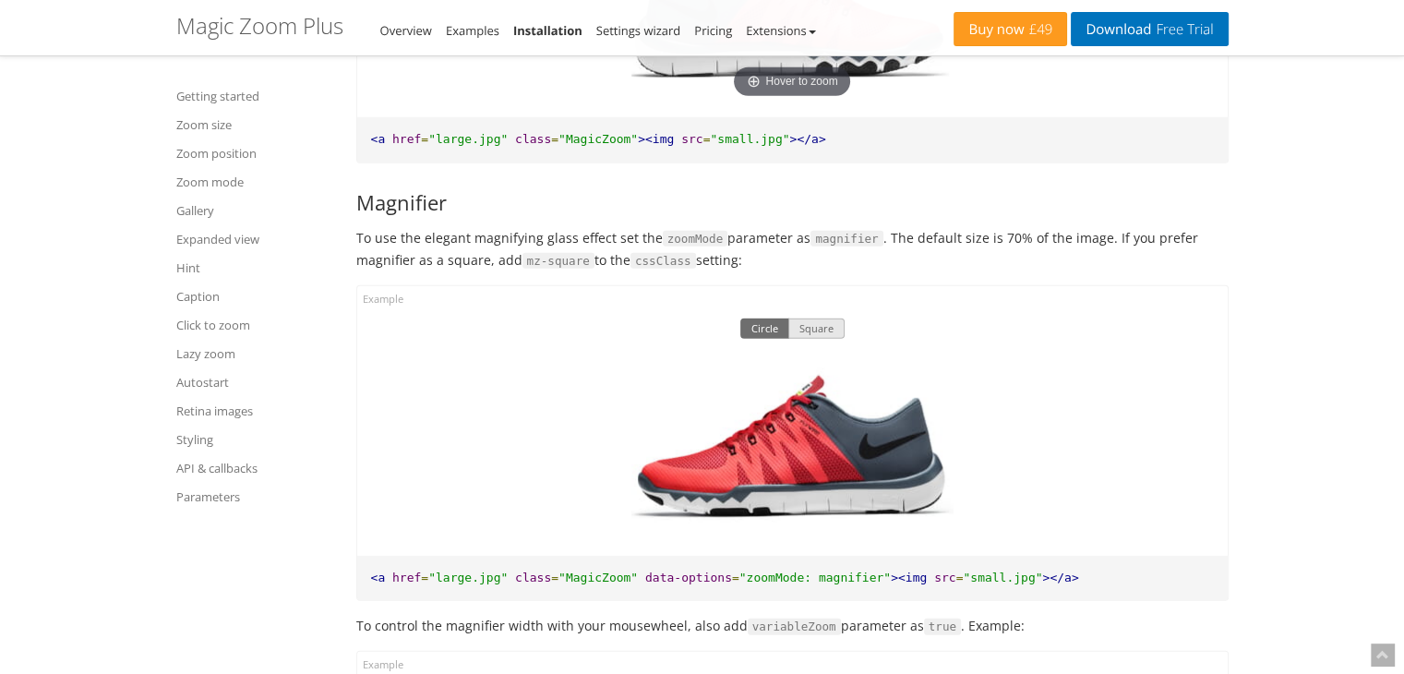
click at [834, 335] on button "Square" at bounding box center [816, 328] width 56 height 20
click at [772, 337] on button "Circle" at bounding box center [764, 328] width 49 height 20
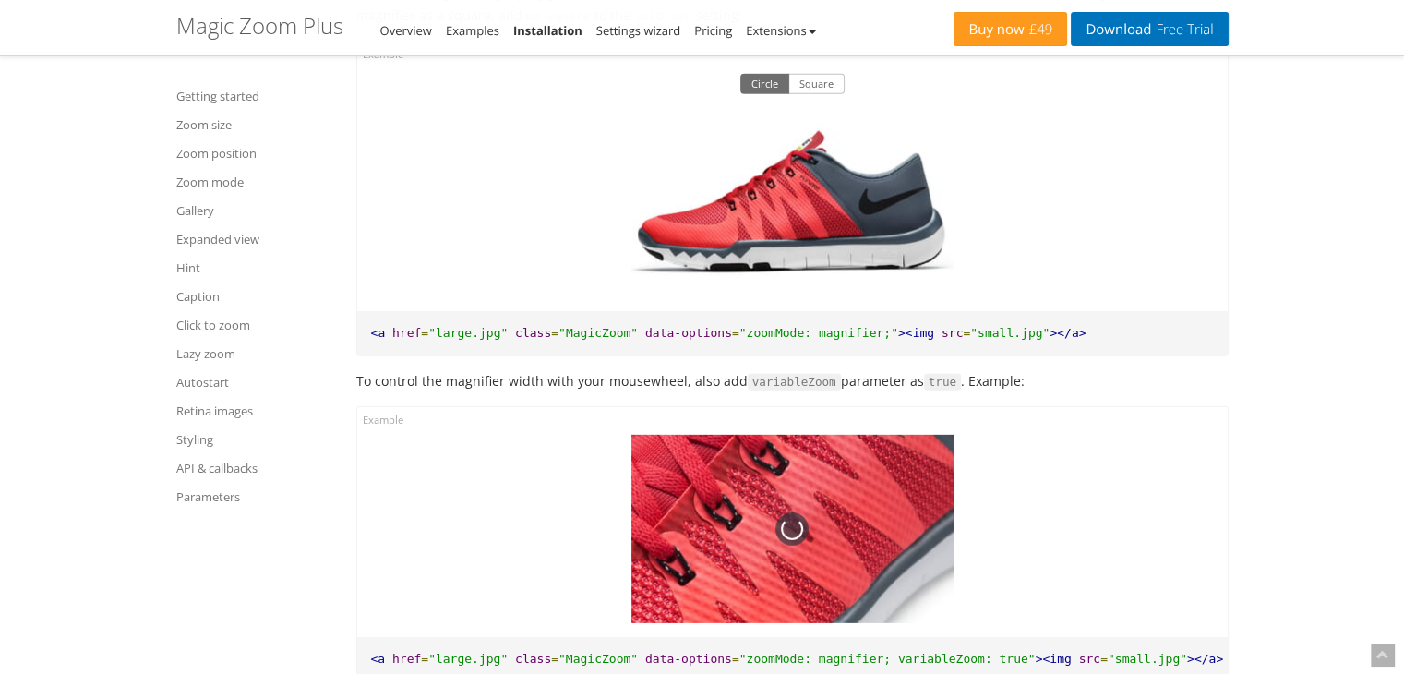
scroll to position [5601, 0]
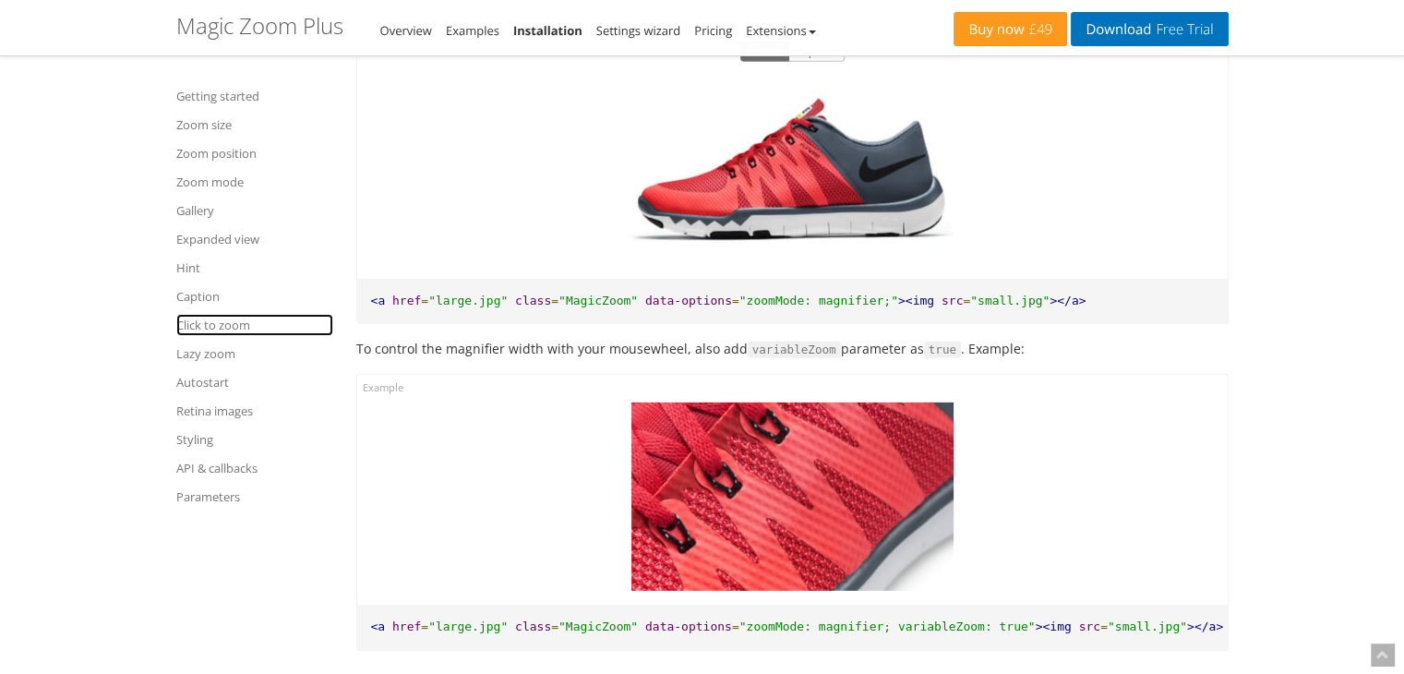
click at [205, 327] on link "Click to zoom" at bounding box center [254, 325] width 157 height 22
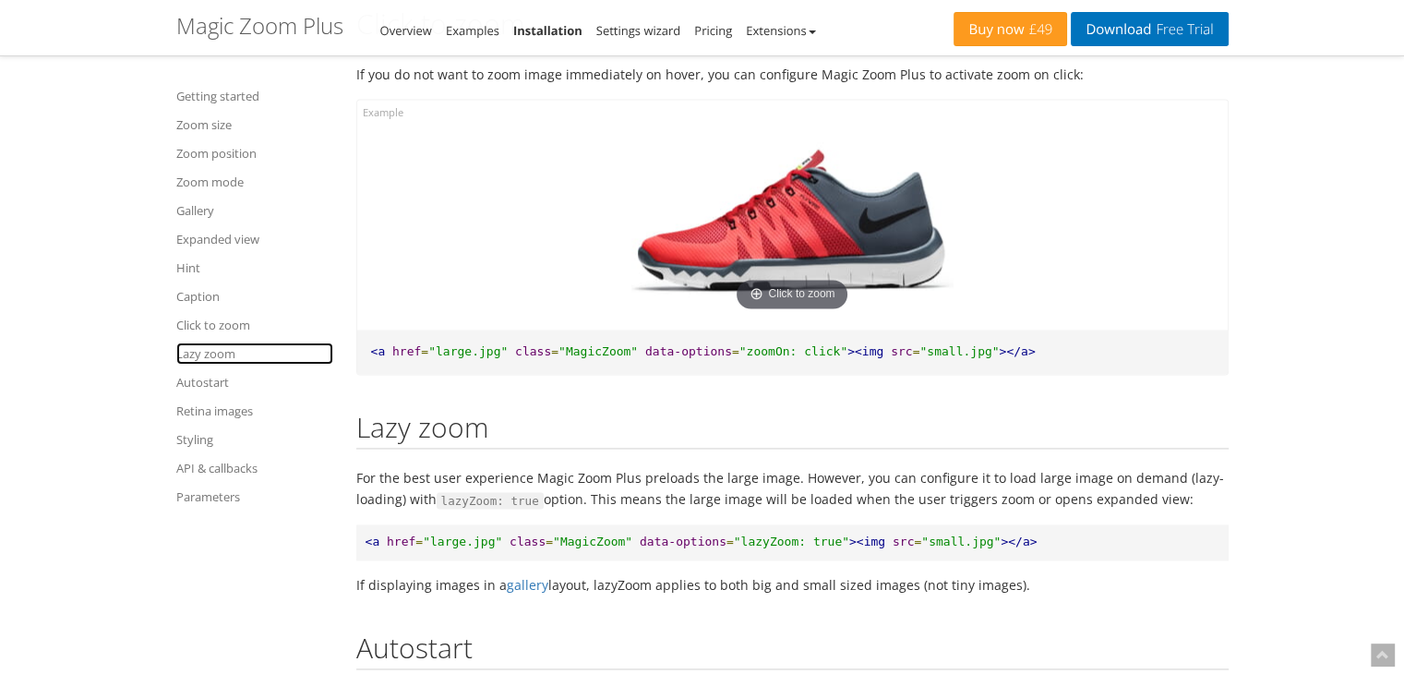
click at [222, 352] on link "Lazy zoom" at bounding box center [254, 353] width 157 height 22
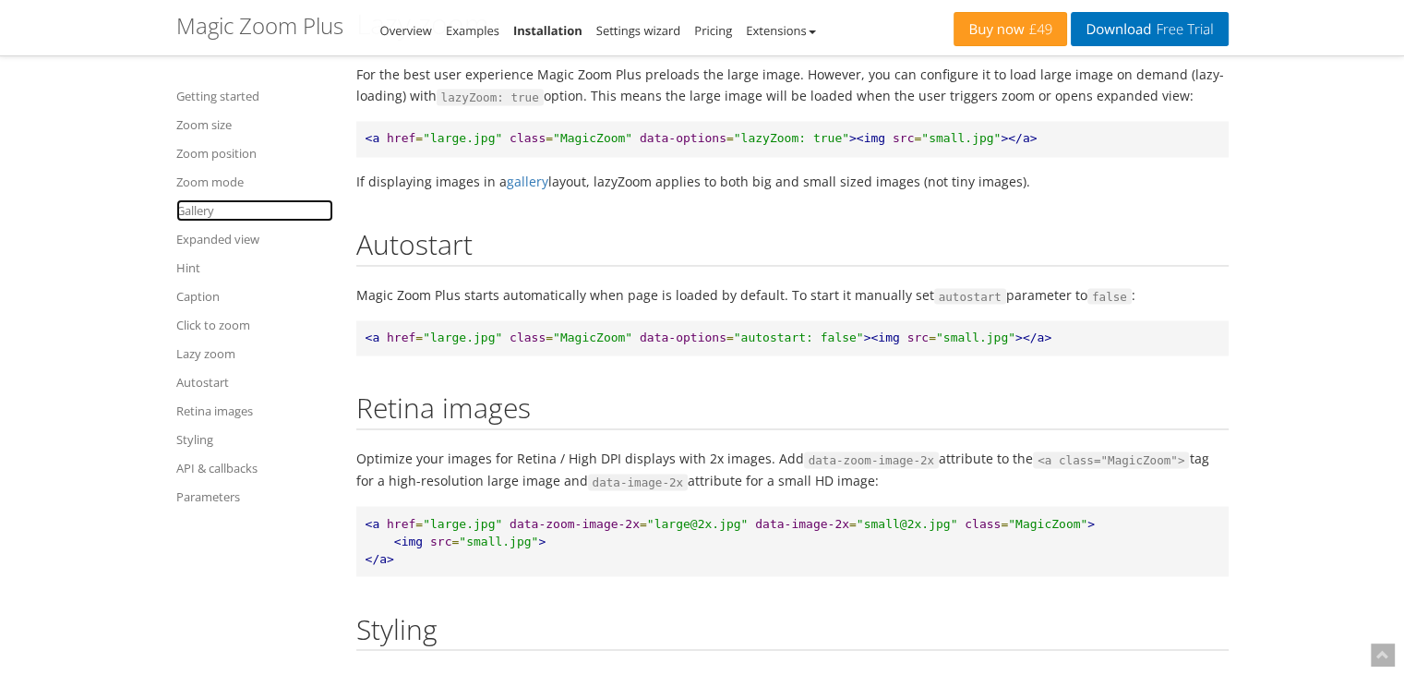
click at [207, 211] on link "Gallery" at bounding box center [254, 210] width 157 height 22
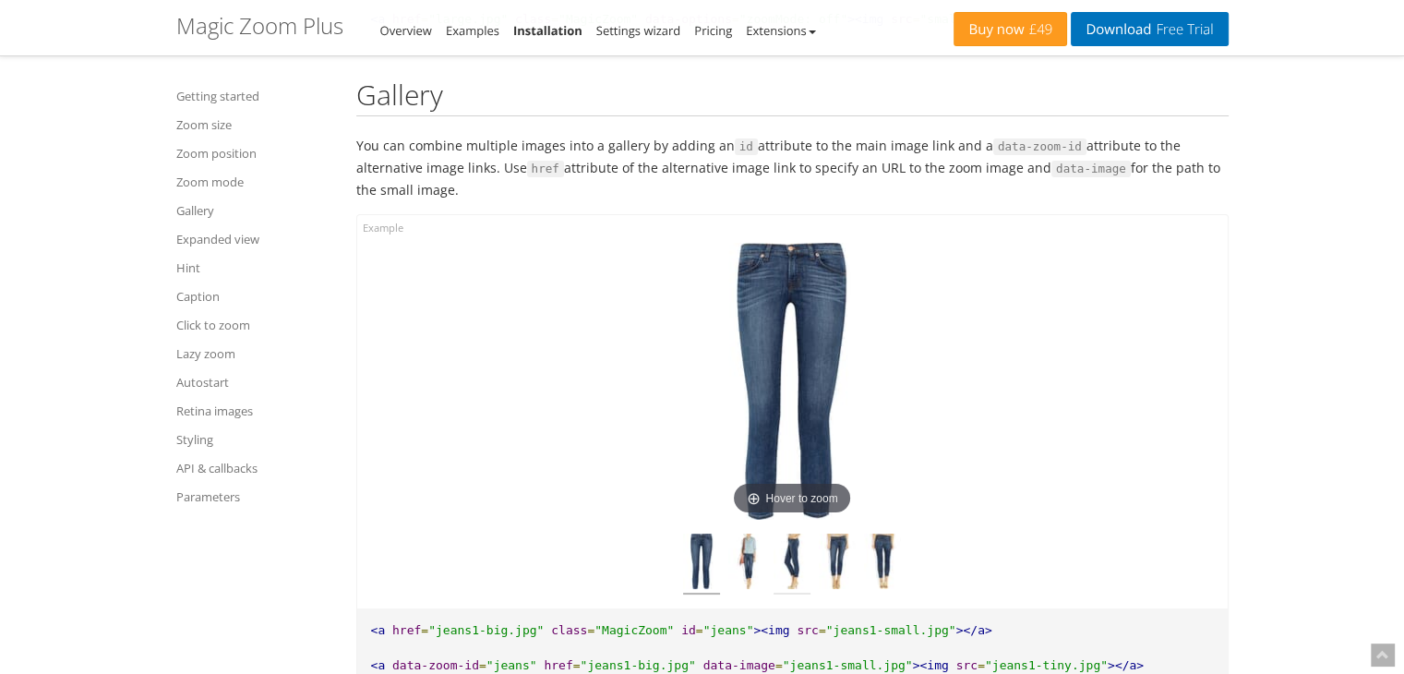
click at [796, 573] on img at bounding box center [791, 563] width 37 height 61
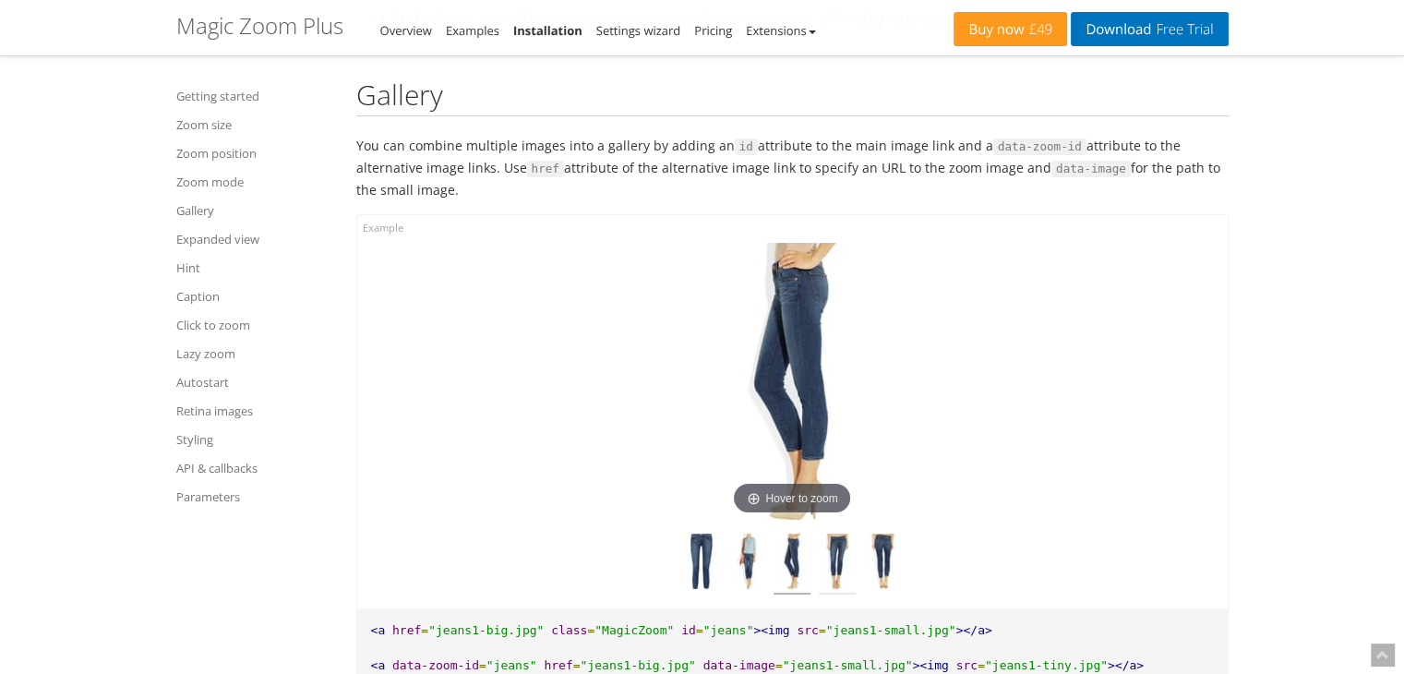
click at [842, 569] on img at bounding box center [837, 563] width 37 height 61
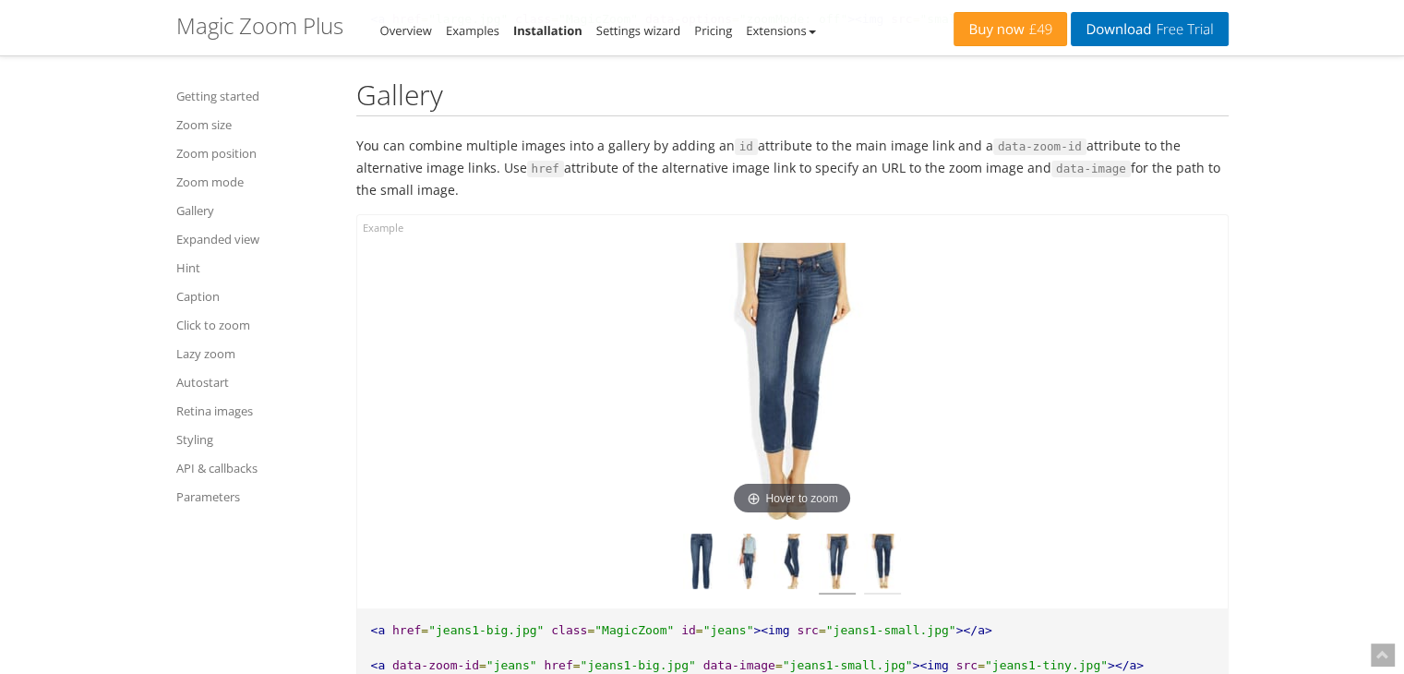
drag, startPoint x: 871, startPoint y: 567, endPoint x: 891, endPoint y: 570, distance: 19.7
click at [873, 567] on img at bounding box center [882, 563] width 37 height 61
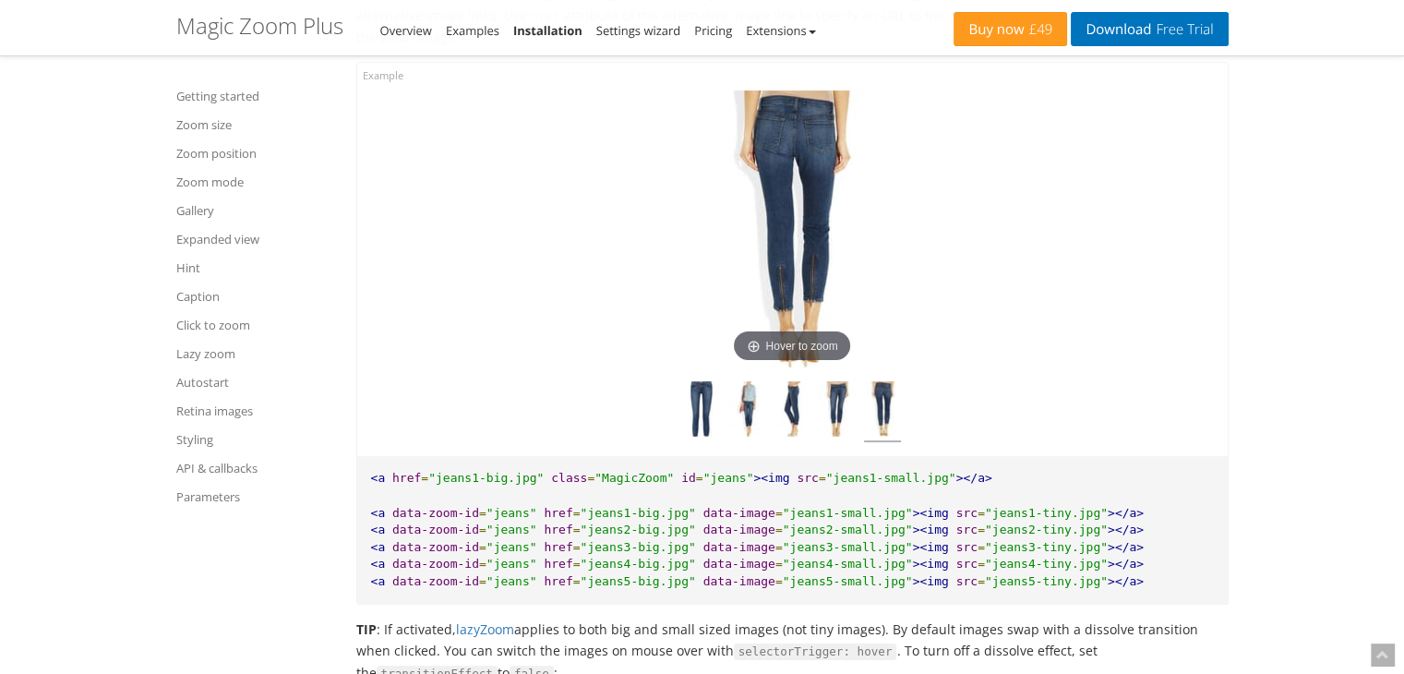
scroll to position [7265, 0]
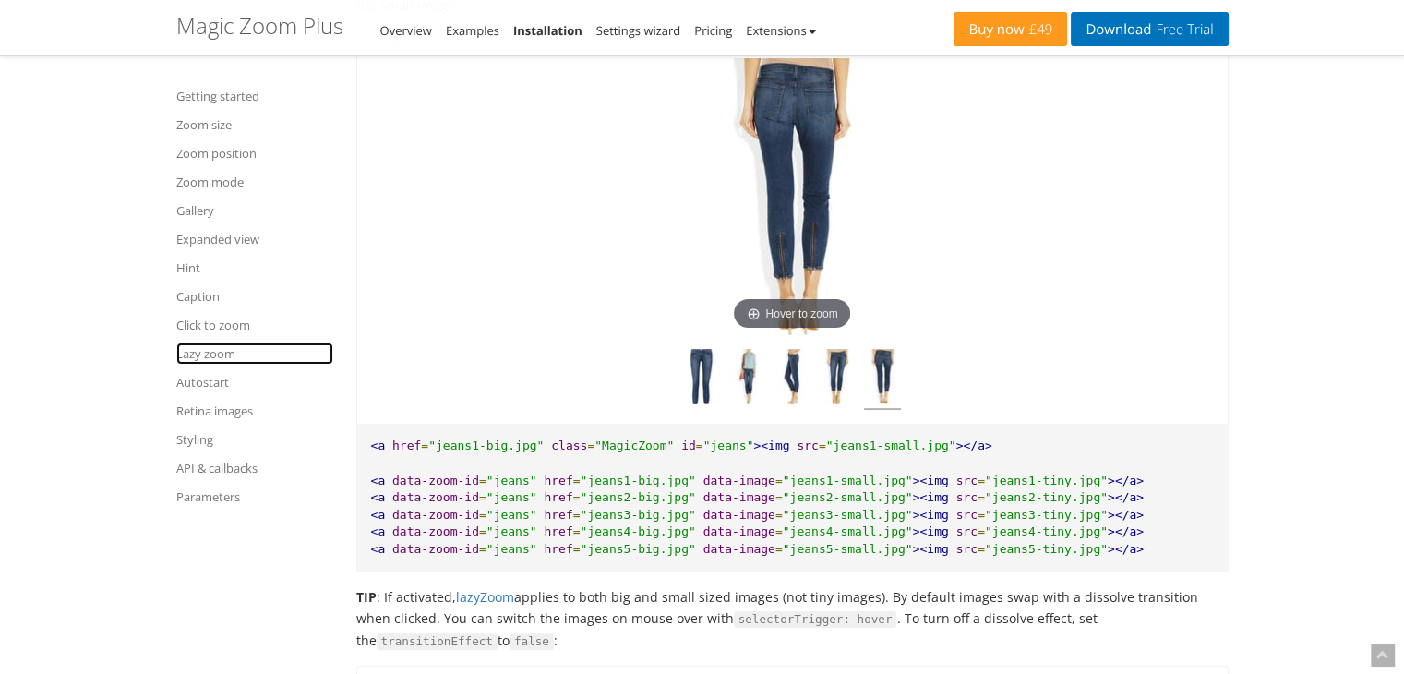
click at [229, 358] on link "Lazy zoom" at bounding box center [254, 353] width 157 height 22
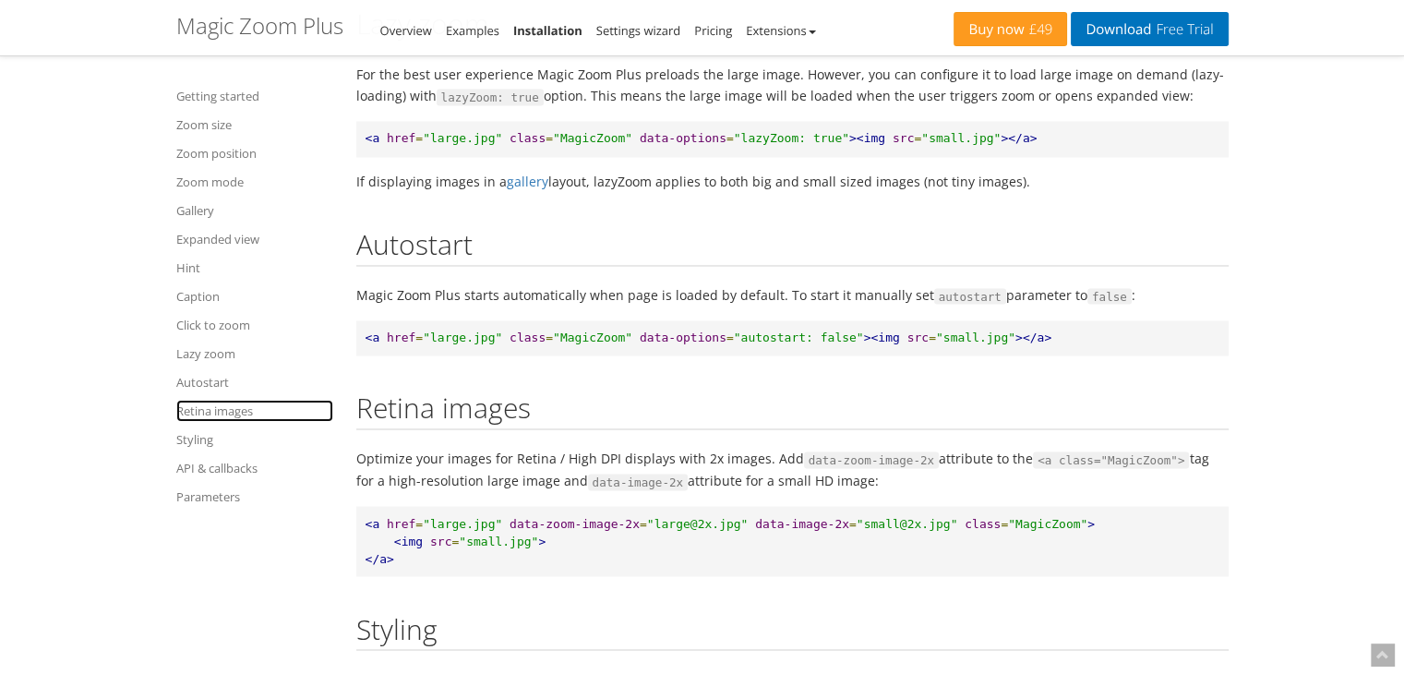
click at [228, 412] on link "Retina images" at bounding box center [254, 411] width 157 height 22
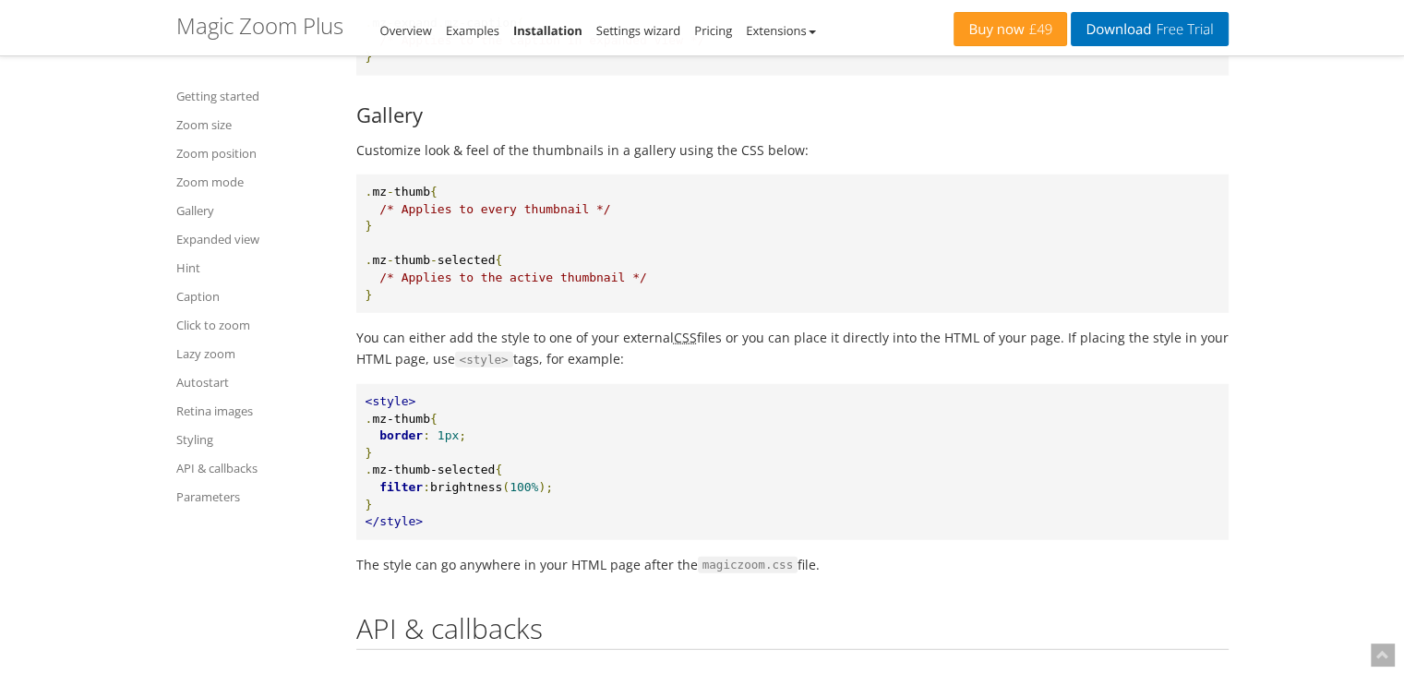
scroll to position [18912, 0]
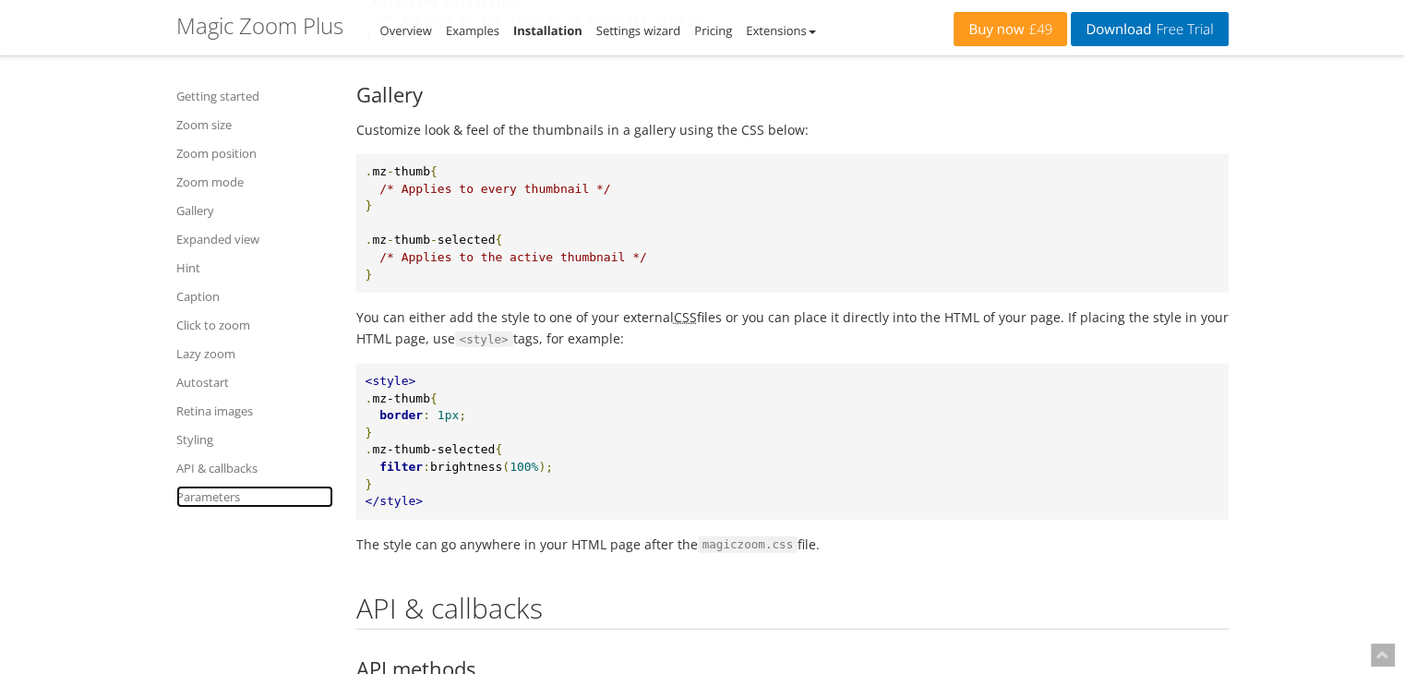
click at [225, 497] on link "Parameters" at bounding box center [254, 496] width 157 height 22
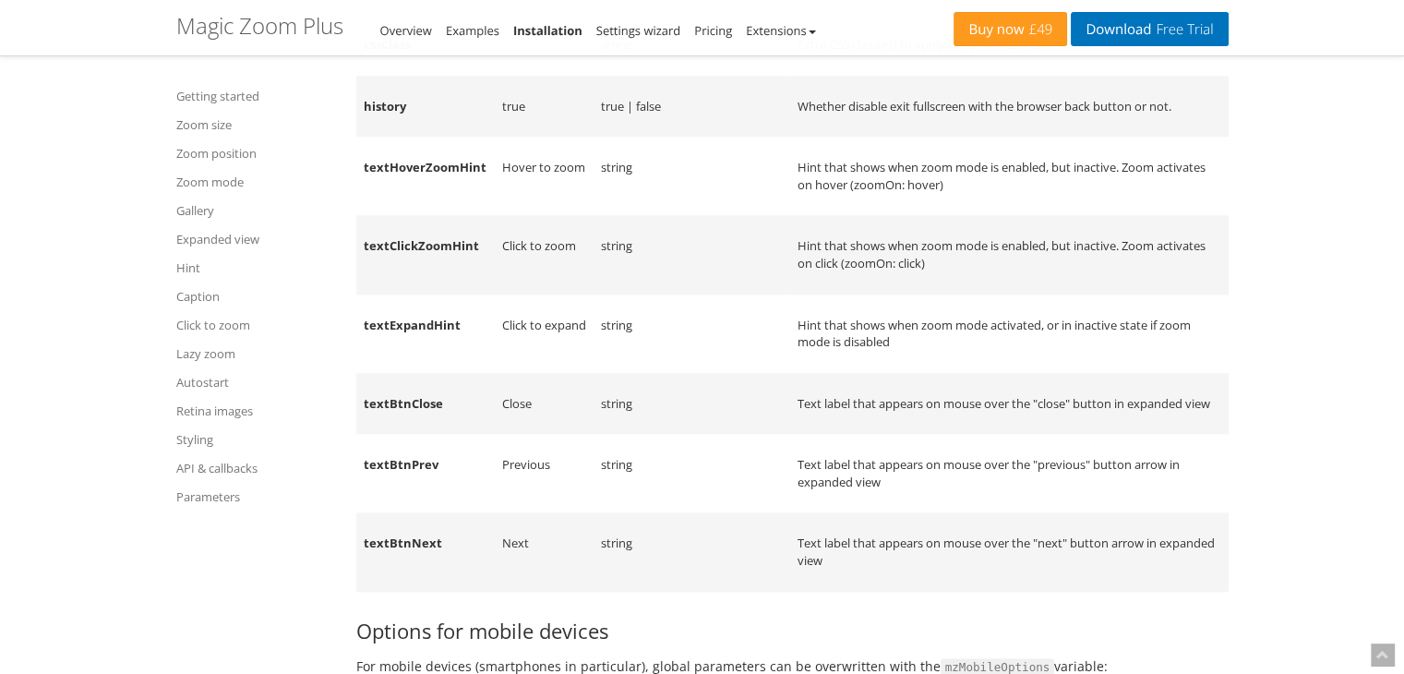
scroll to position [22946, 0]
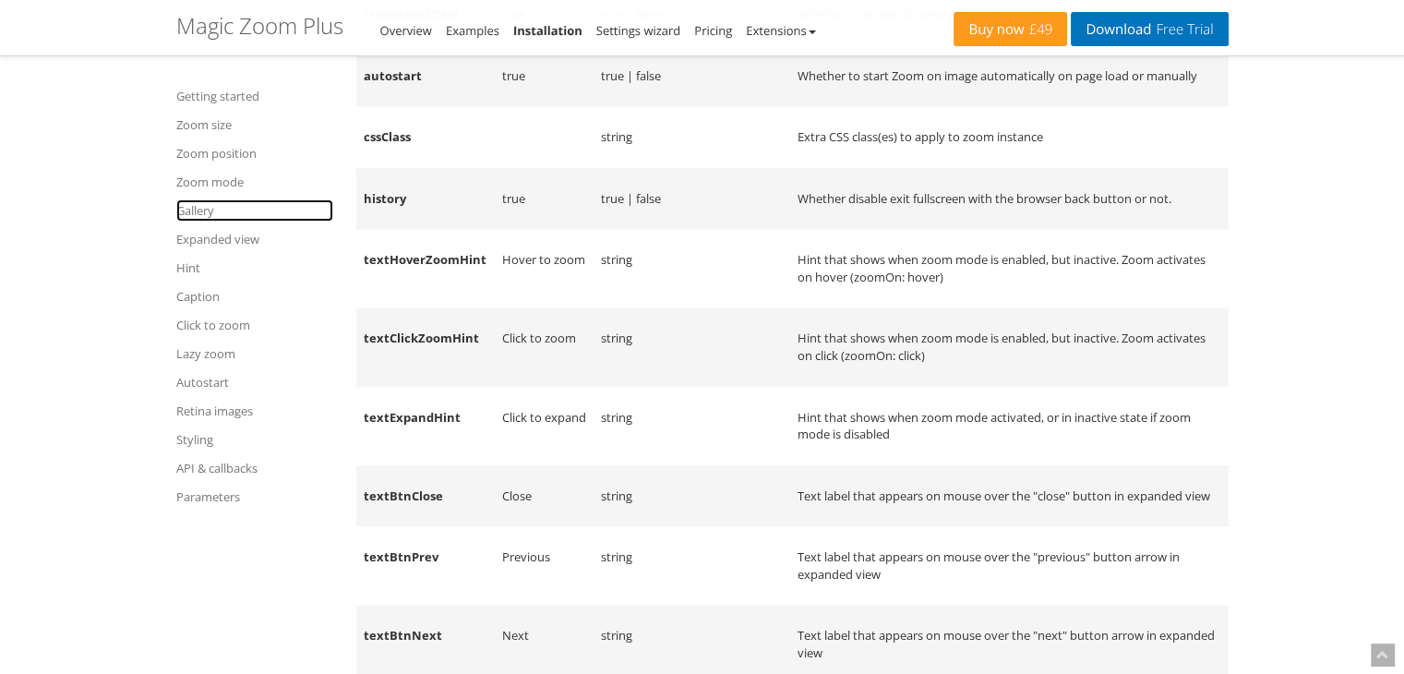
click at [196, 211] on link "Gallery" at bounding box center [254, 210] width 157 height 22
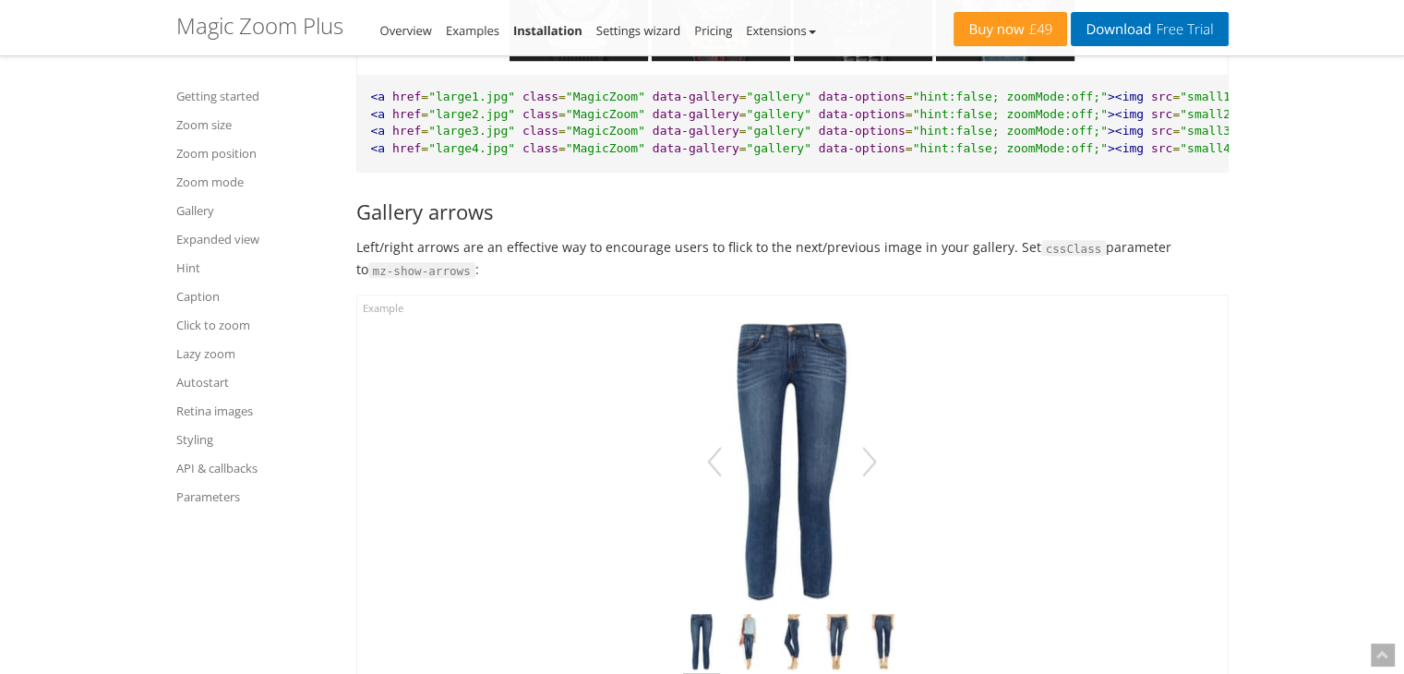
scroll to position [8741, 0]
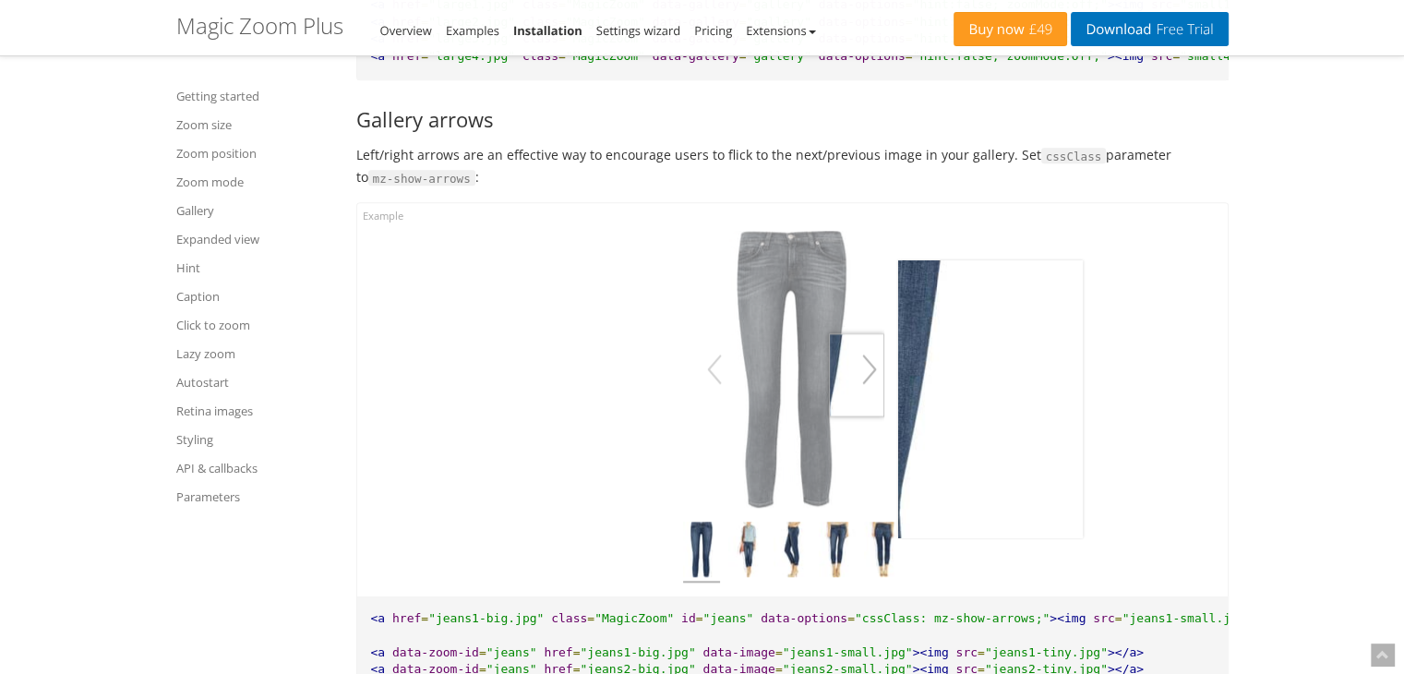
click at [860, 395] on button "button" at bounding box center [870, 369] width 30 height 52
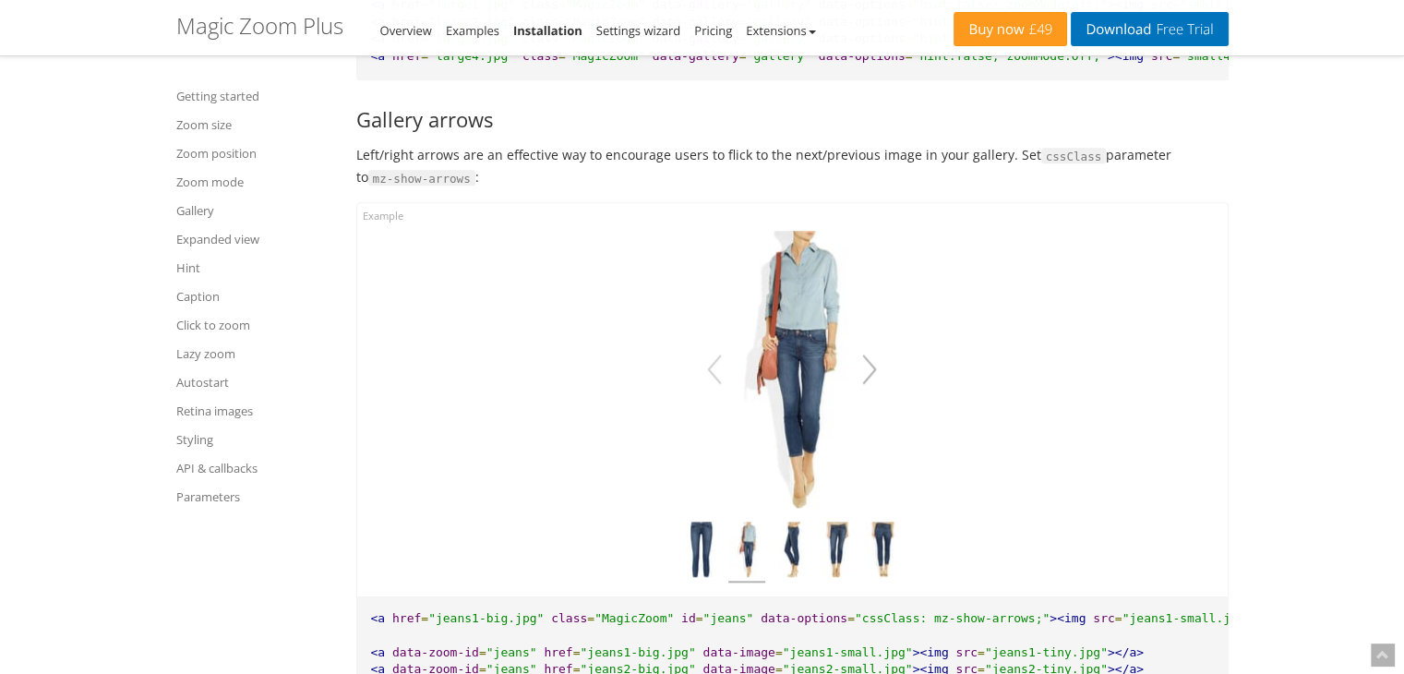
click at [871, 395] on button "button" at bounding box center [870, 369] width 30 height 52
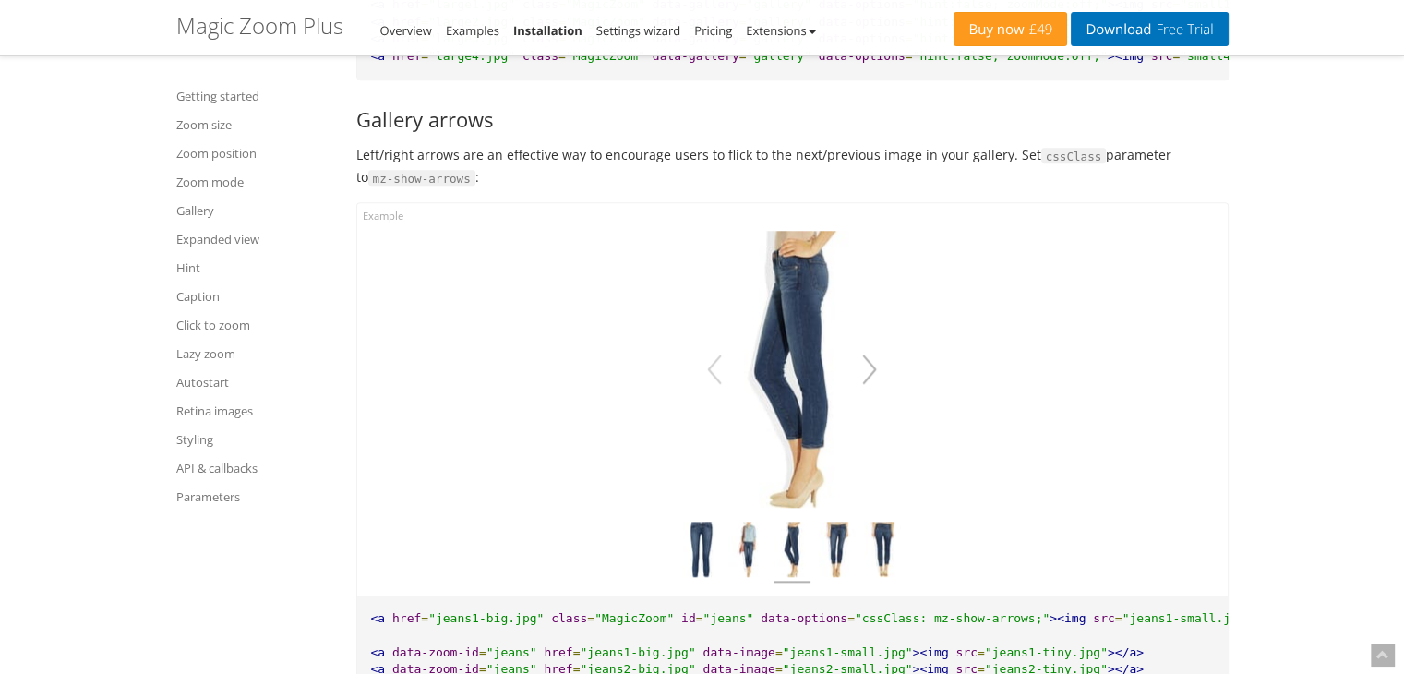
click at [871, 395] on button "button" at bounding box center [870, 369] width 30 height 52
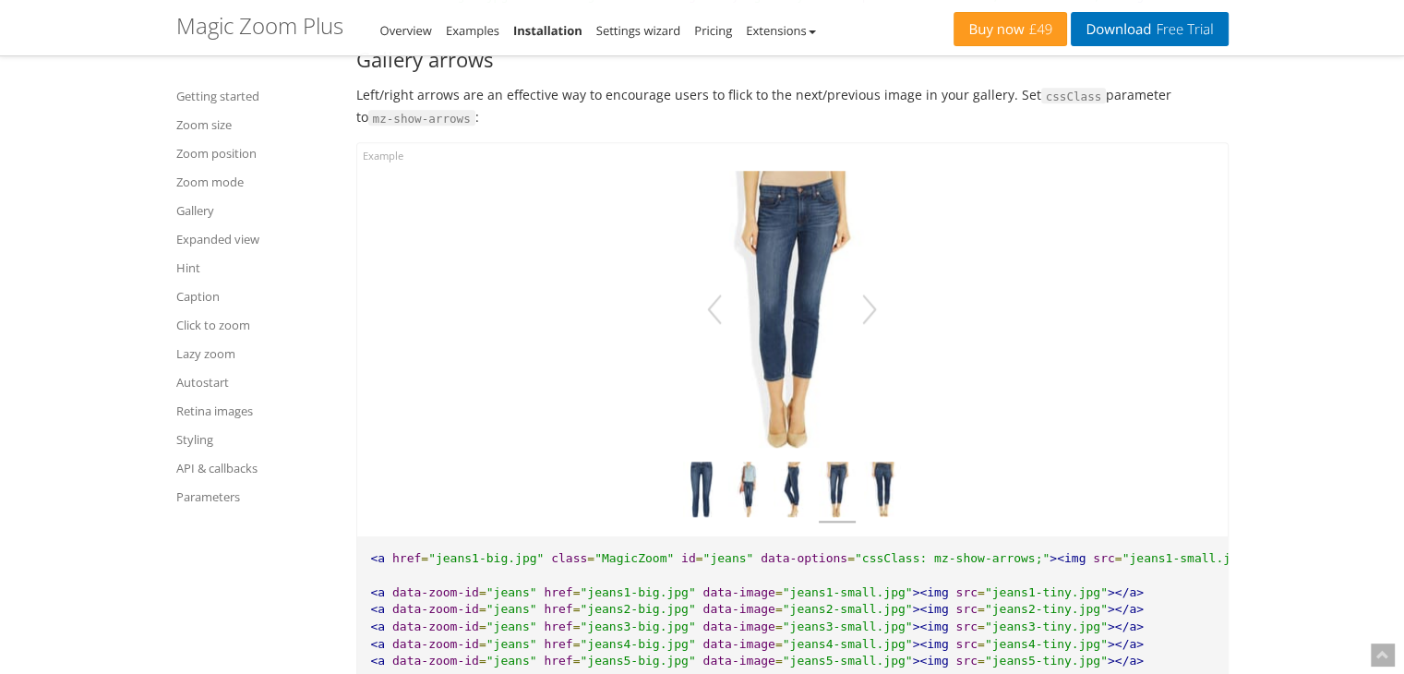
scroll to position [8834, 0]
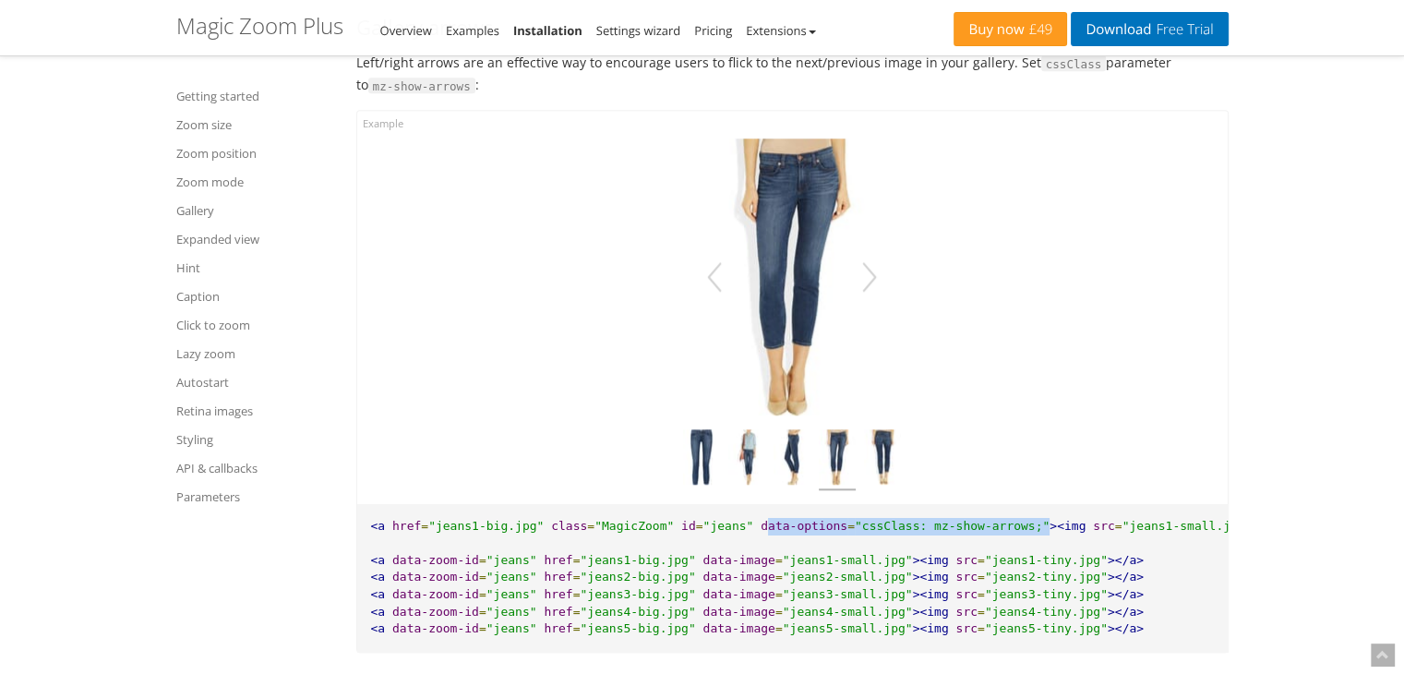
drag, startPoint x: 730, startPoint y: 557, endPoint x: 990, endPoint y: 557, distance: 260.3
click at [990, 557] on pre "<a href = "jeans1-big.jpg" class = "MagicZoom" id = "jeans" data-options = "css…" at bounding box center [792, 578] width 870 height 148
drag, startPoint x: 717, startPoint y: 555, endPoint x: 988, endPoint y: 556, distance: 270.4
click at [988, 556] on pre "<a href = "jeans1-big.jpg" class = "MagicZoom" id = "jeans" data-options = "css…" at bounding box center [792, 578] width 870 height 148
copy pre "data-options = "cssClass: mz-show-arrows;""
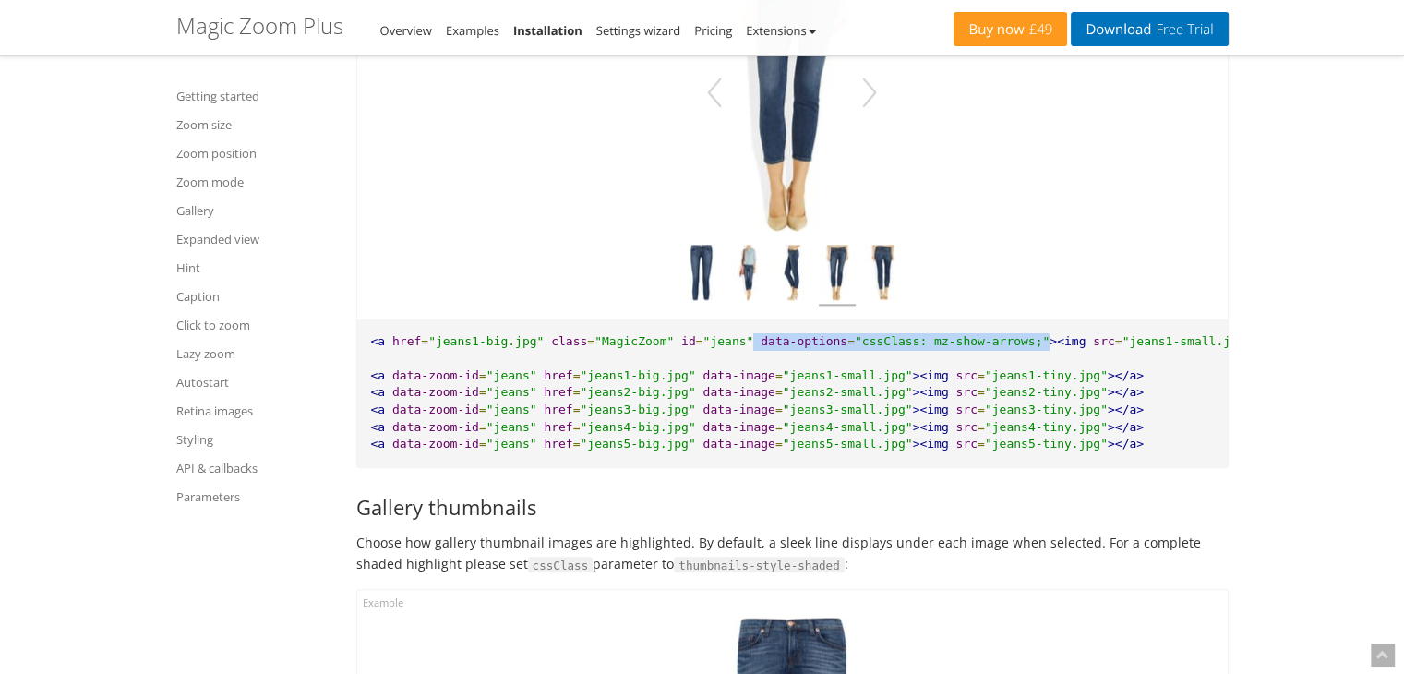
scroll to position [8926, 0]
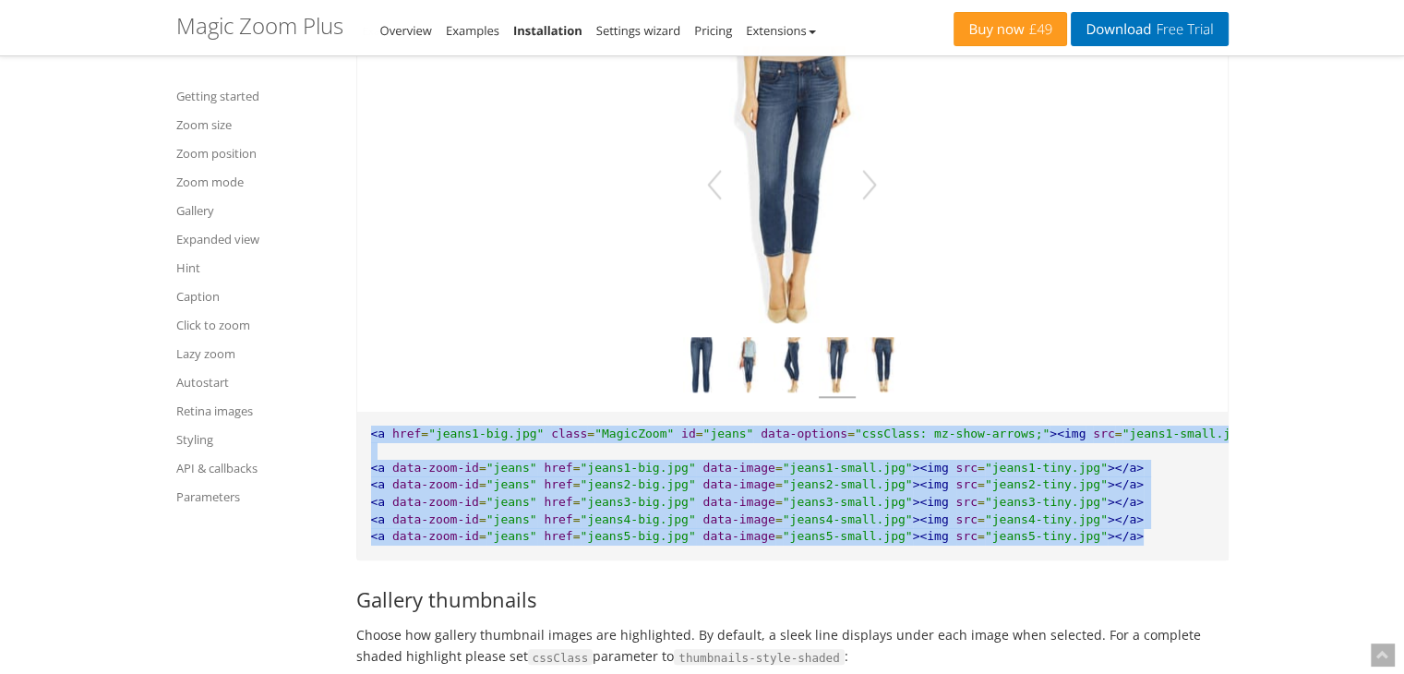
drag, startPoint x: 1093, startPoint y: 567, endPoint x: 366, endPoint y: 456, distance: 734.8
click at [366, 456] on pre "<a href = "jeans1-big.jpg" class = "MagicZoom" id = "jeans" data-options = "css…" at bounding box center [792, 486] width 870 height 148
copy pre "<a href = "jeans1-big.jpg" class = "MagicZoom" id = "jeans" data-options = "css…"
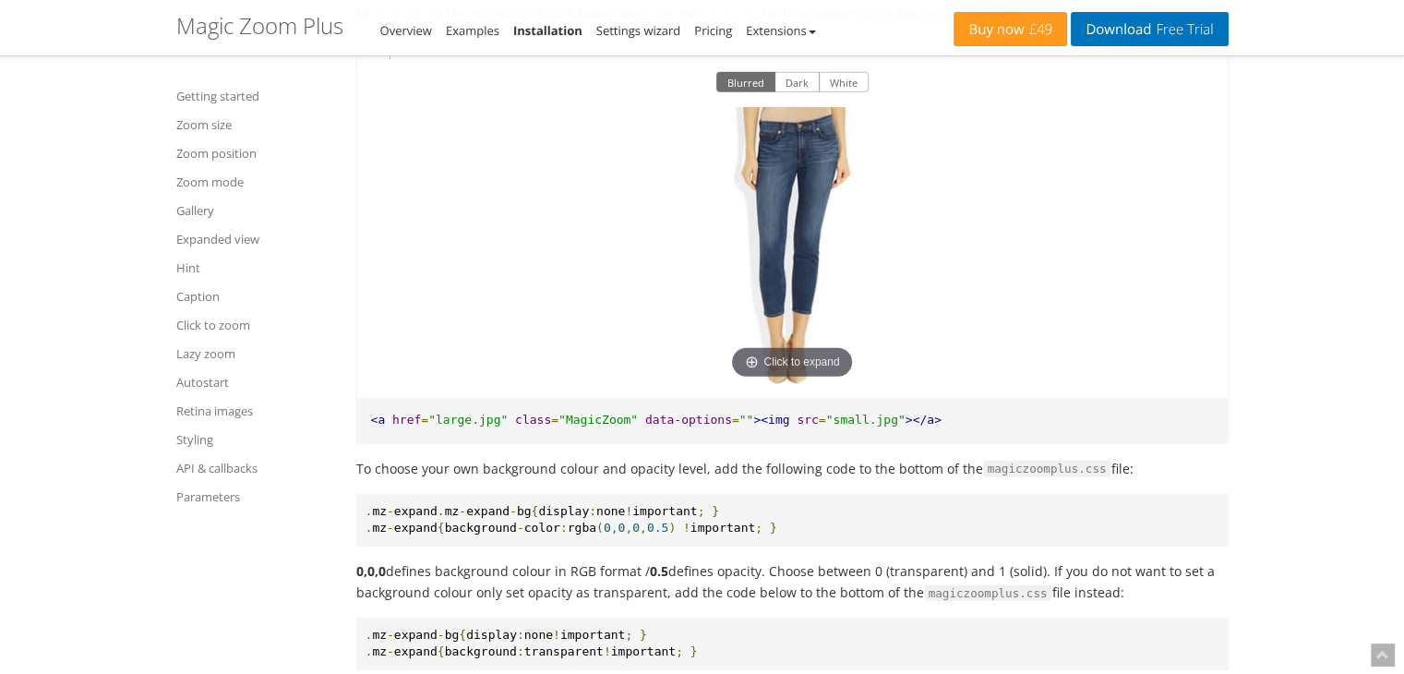
scroll to position [12341, 0]
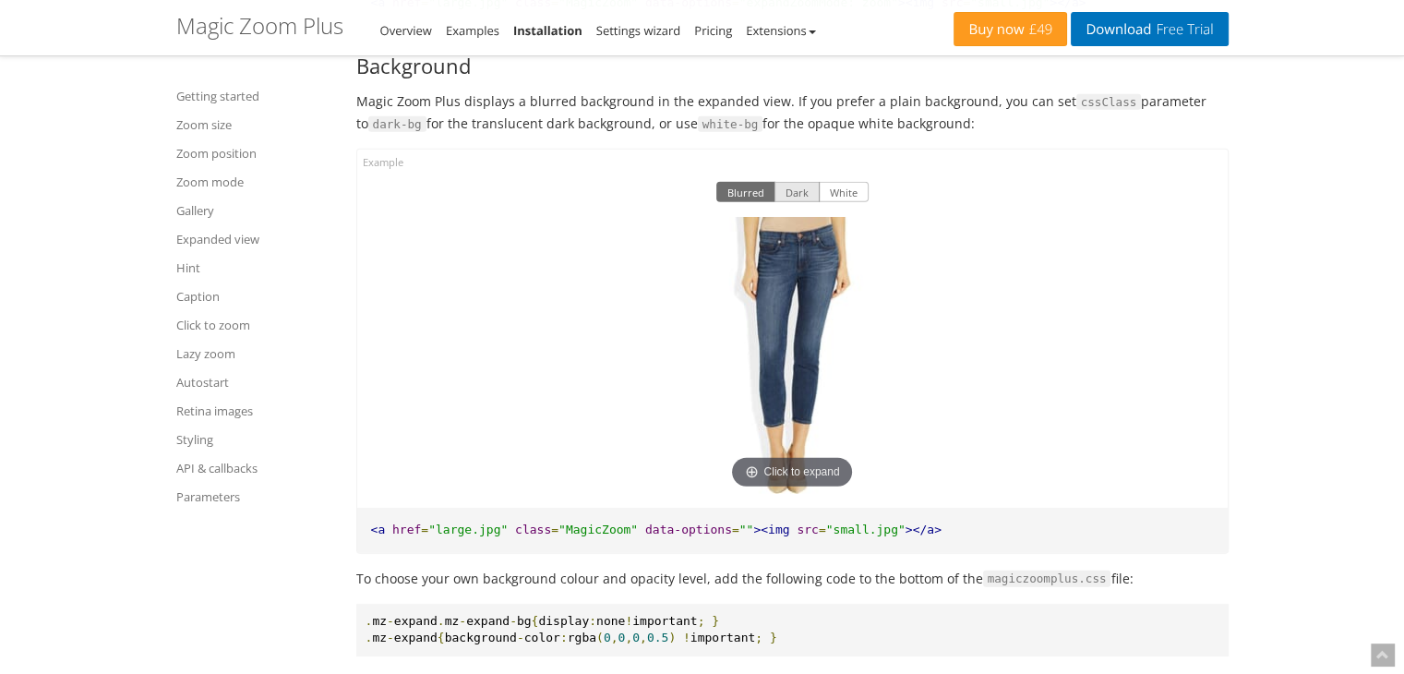
click at [803, 202] on button "Dark" at bounding box center [796, 192] width 45 height 20
click at [837, 202] on button "White" at bounding box center [844, 192] width 50 height 20
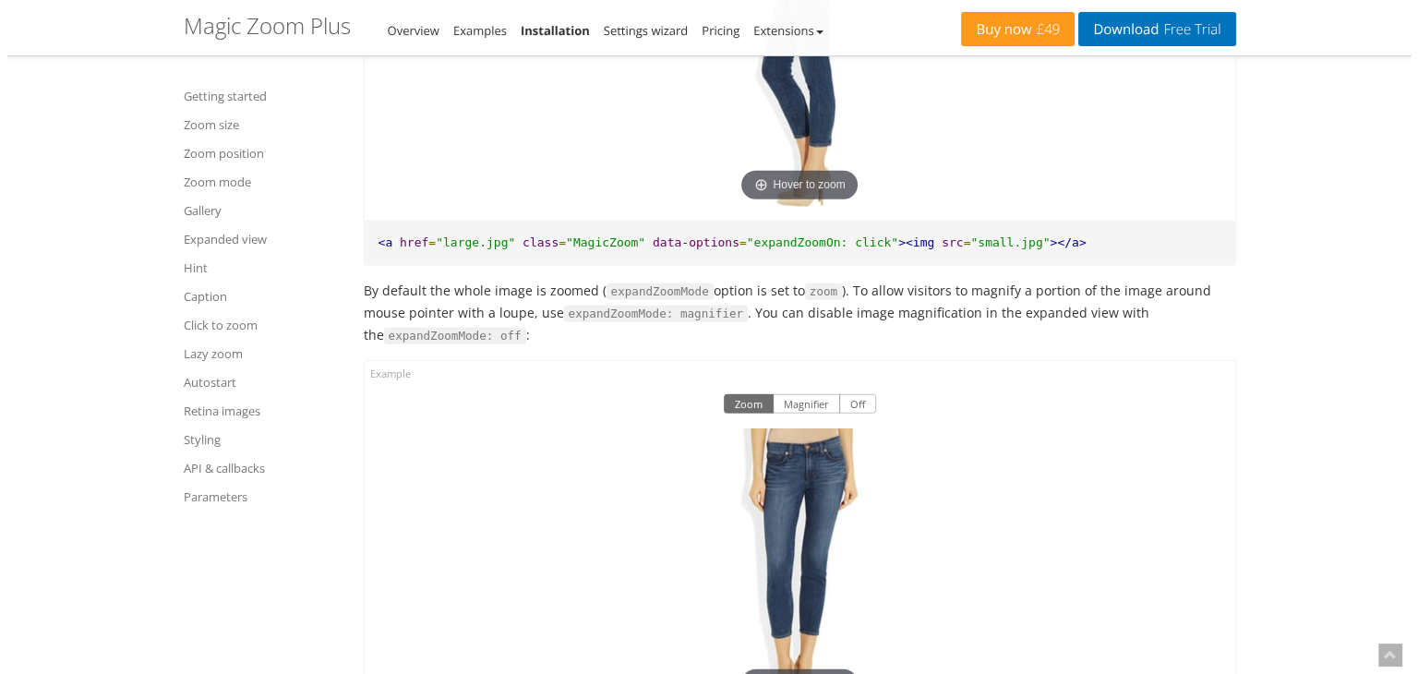
scroll to position [11510, 0]
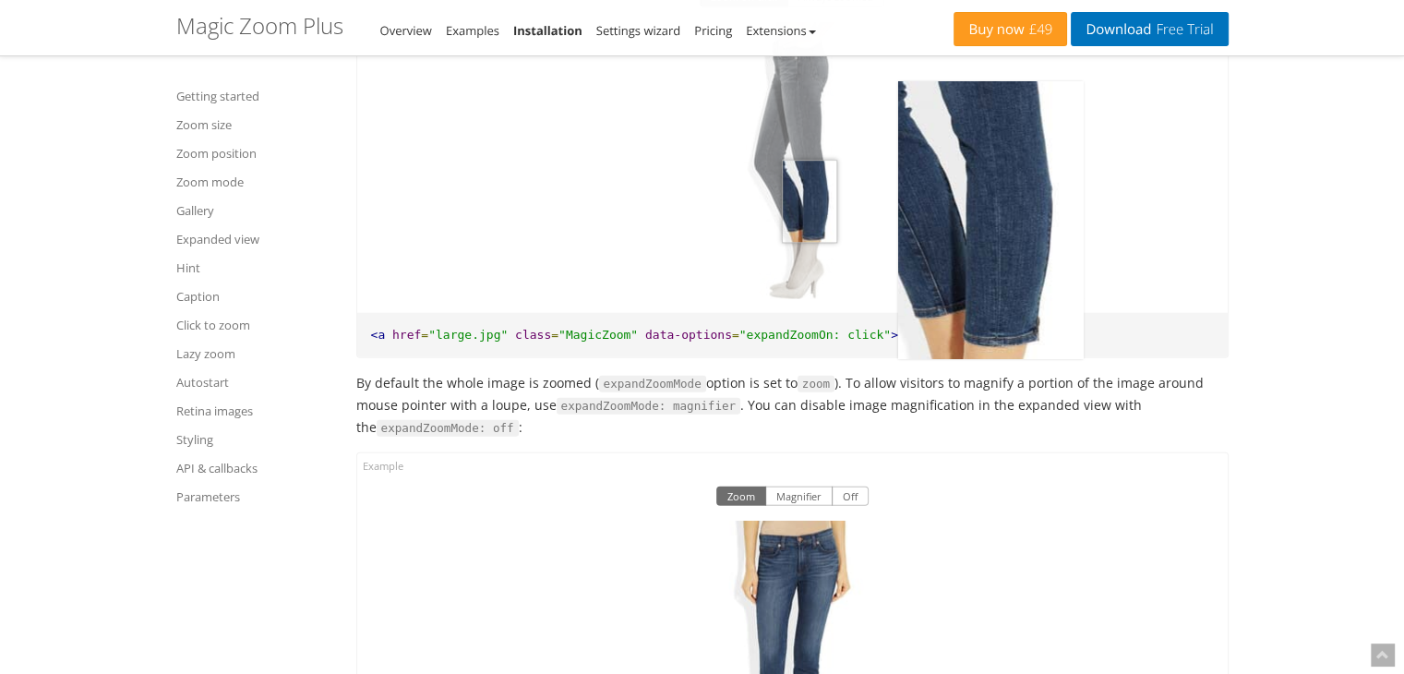
click at [809, 261] on img at bounding box center [792, 160] width 185 height 277
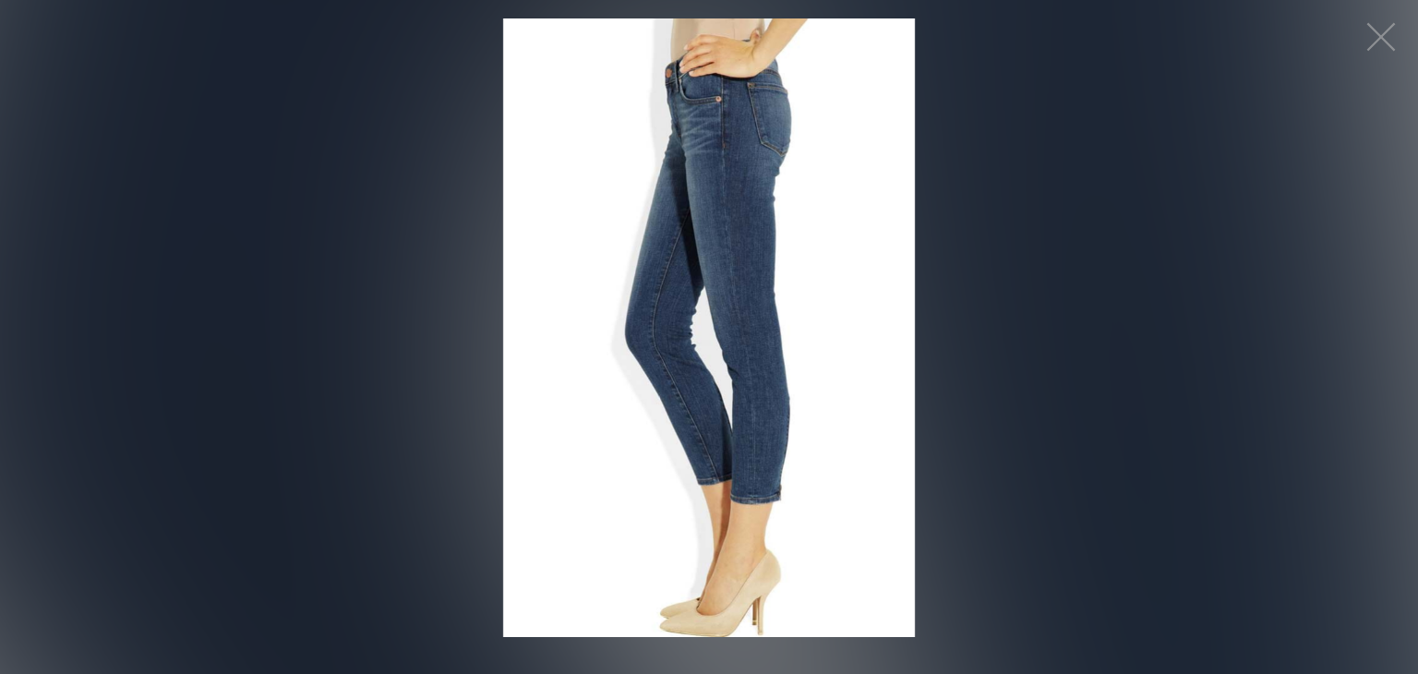
click at [742, 332] on img at bounding box center [709, 327] width 413 height 618
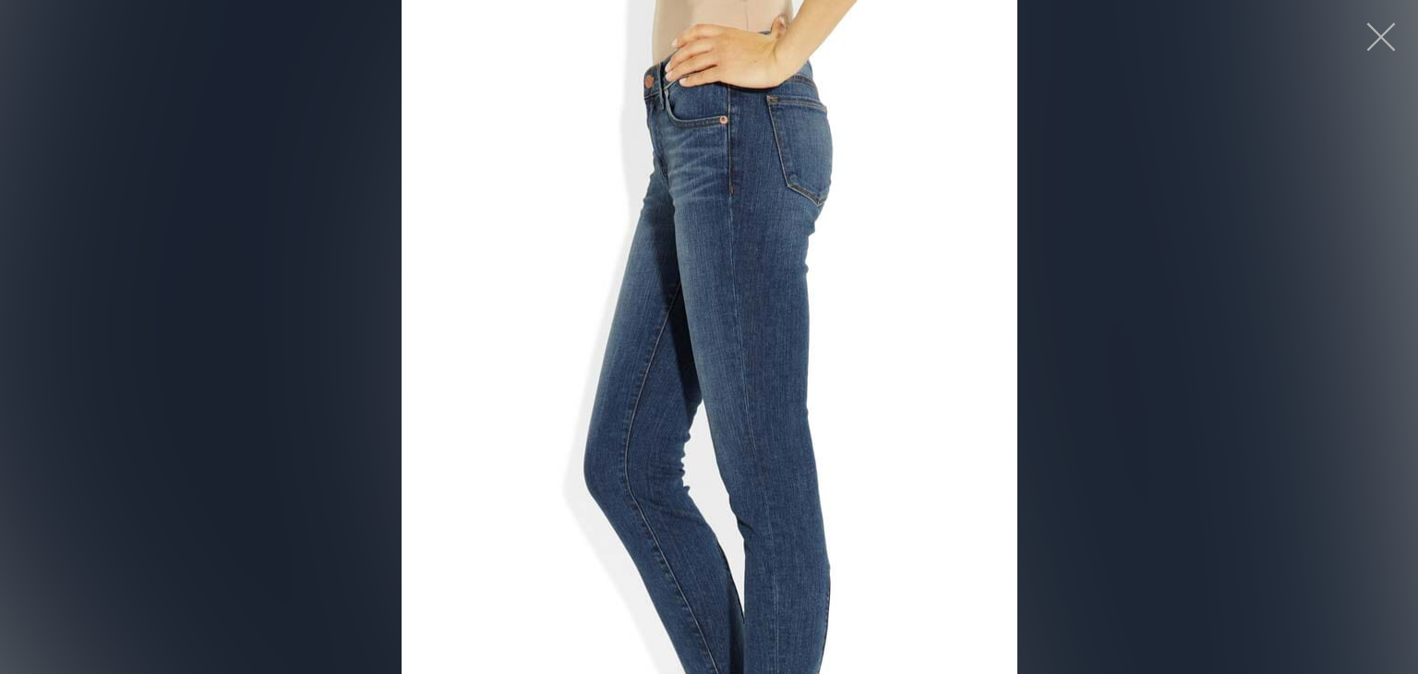
click at [1370, 36] on button "button" at bounding box center [1380, 36] width 55 height 55
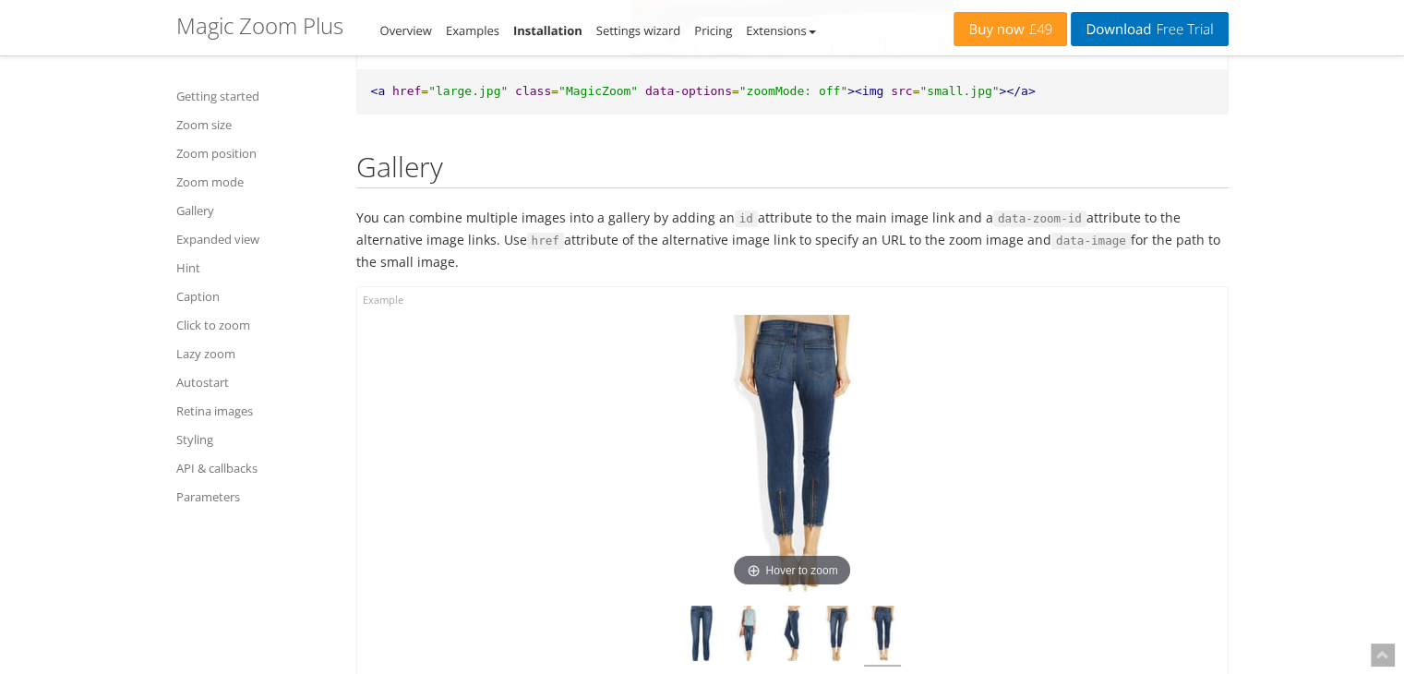
scroll to position [6895, 0]
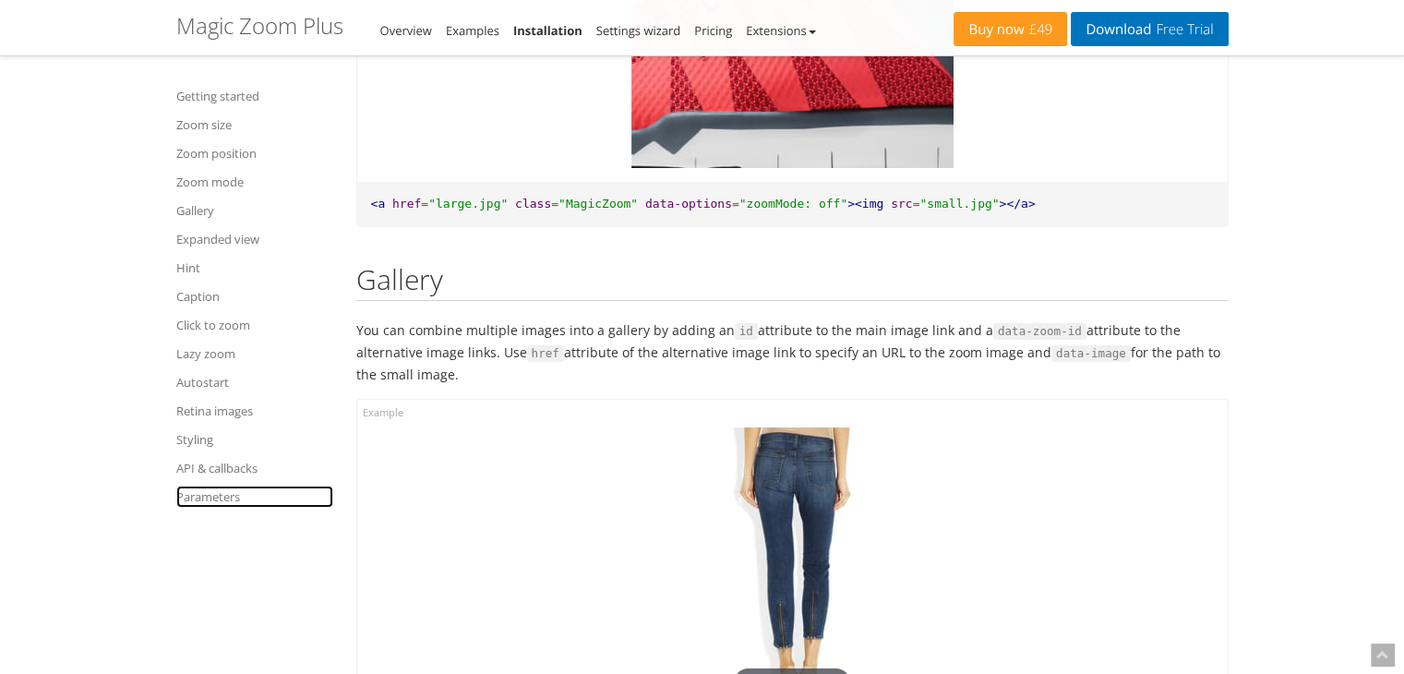
click at [218, 497] on link "Parameters" at bounding box center [254, 496] width 157 height 22
